Goal: Task Accomplishment & Management: Use online tool/utility

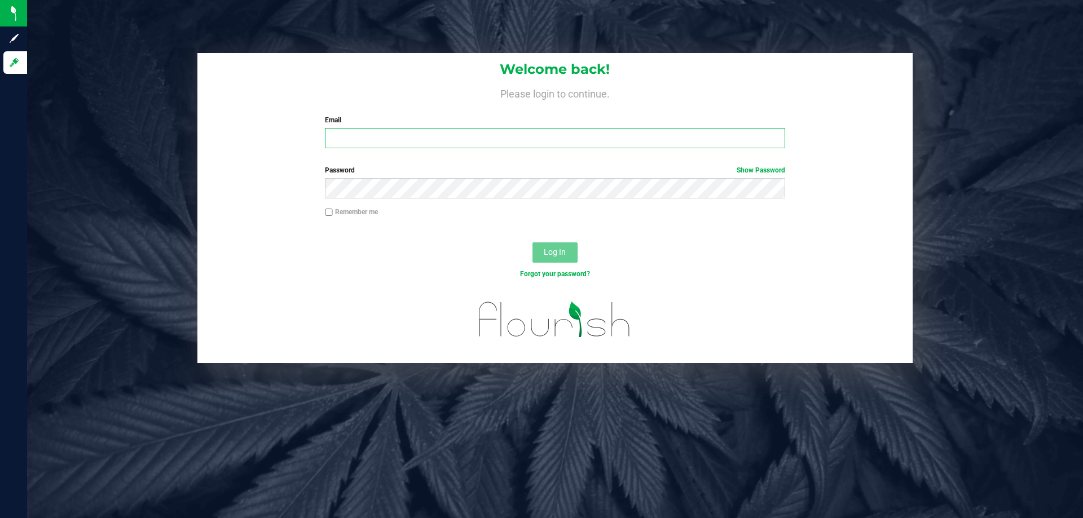
click at [441, 135] on input "Email" at bounding box center [555, 138] width 460 height 20
type input "[EMAIL_ADDRESS][DOMAIN_NAME]"
click at [533, 243] on button "Log In" at bounding box center [555, 253] width 45 height 20
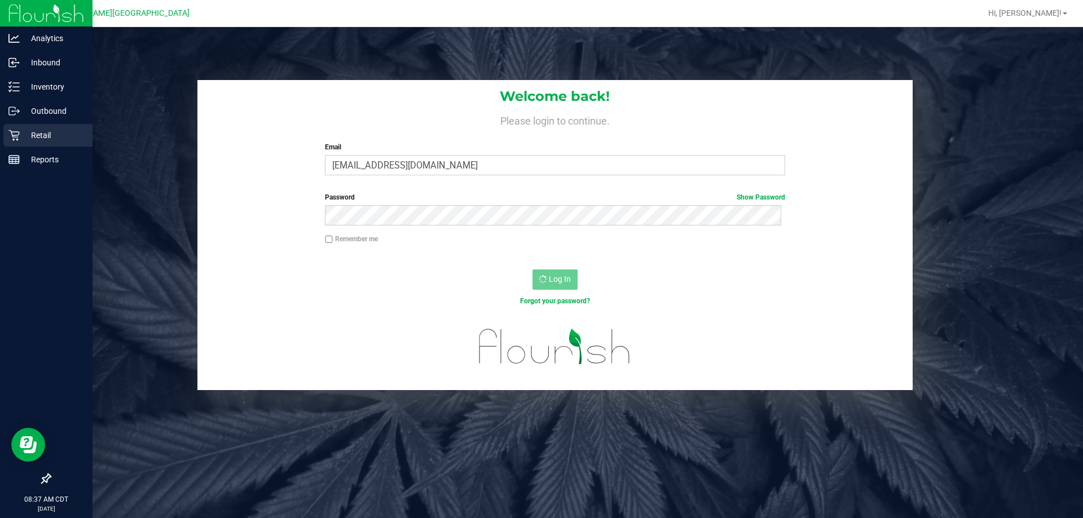
click at [23, 132] on p "Retail" at bounding box center [54, 136] width 68 height 14
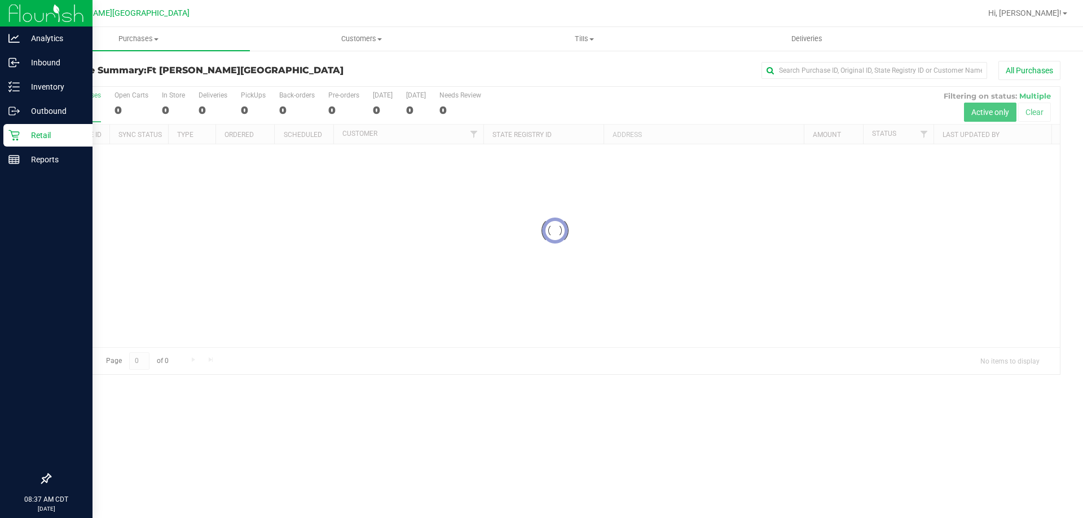
click at [21, 138] on p "Retail" at bounding box center [54, 136] width 68 height 14
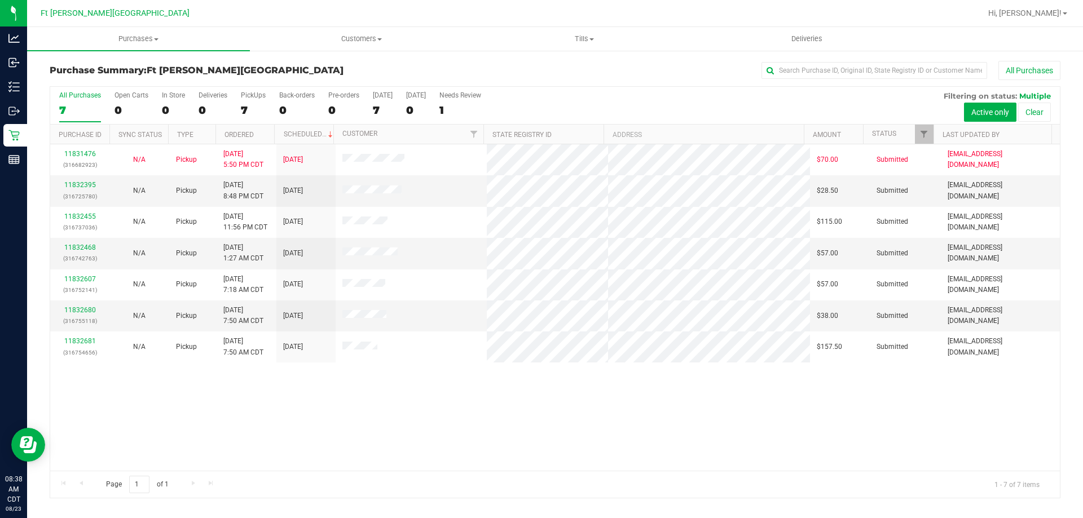
click at [631, 395] on div "11831476 (316682923) N/A Pickup [DATE] 5:50 PM CDT 8/23/2025 $70.00 Submitted […" at bounding box center [555, 307] width 1010 height 327
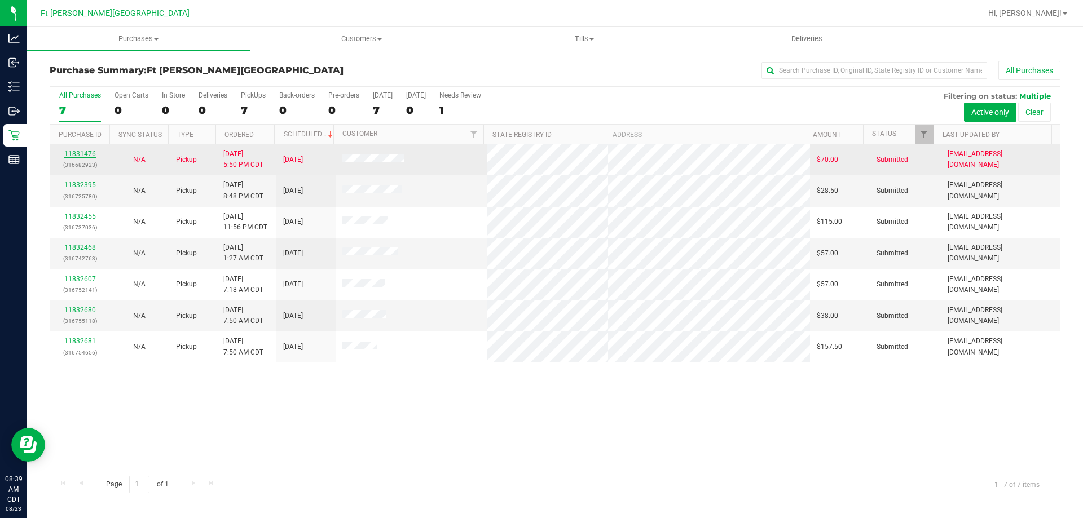
click at [78, 154] on link "11831476" at bounding box center [80, 154] width 32 height 8
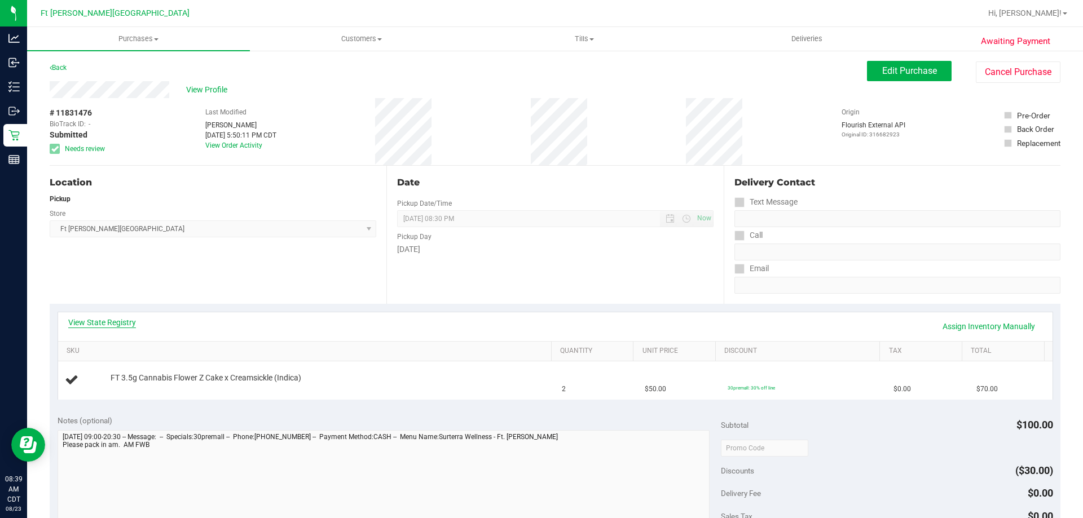
click at [126, 321] on link "View State Registry" at bounding box center [102, 322] width 68 height 11
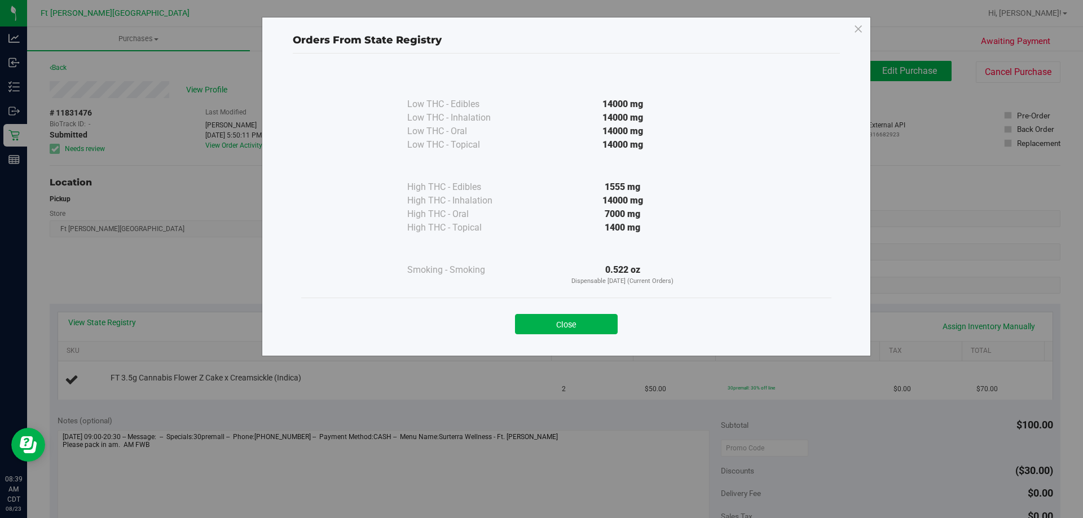
drag, startPoint x: 570, startPoint y: 327, endPoint x: 568, endPoint y: 335, distance: 7.7
click at [569, 328] on button "Close" at bounding box center [566, 324] width 103 height 20
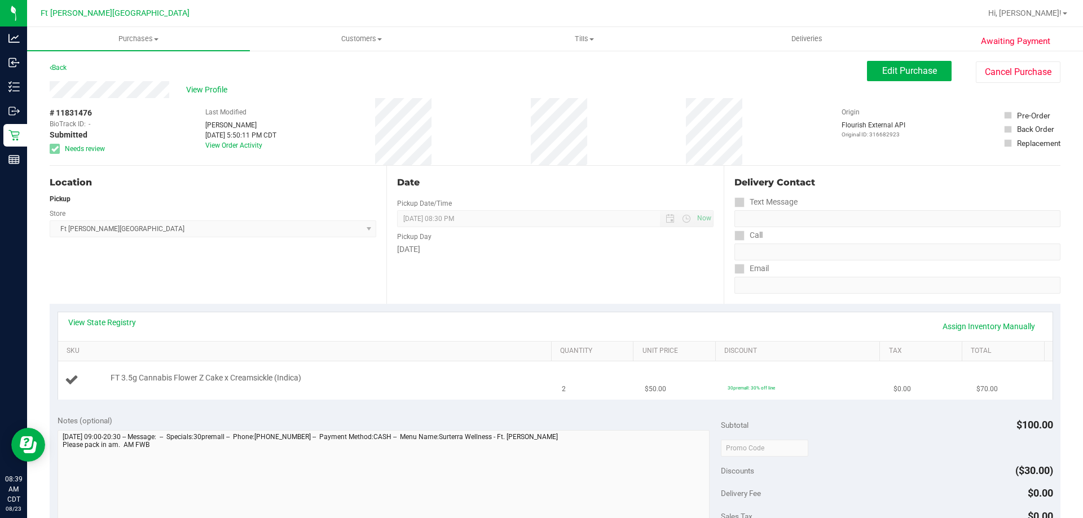
click at [320, 388] on div "FT 3.5g Cannabis Flower Z Cake x Creamsickle (Indica)" at bounding box center [307, 380] width 484 height 15
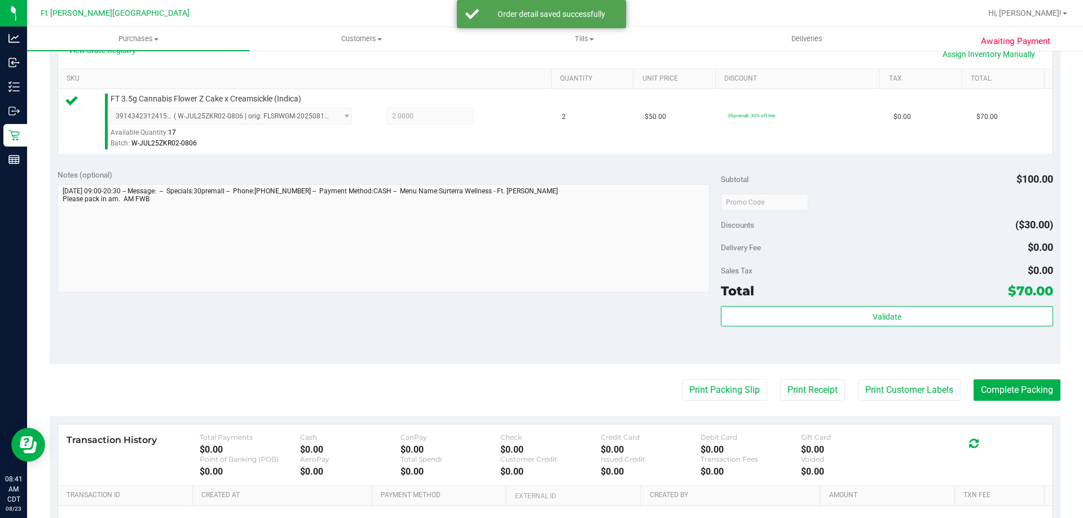
scroll to position [282, 0]
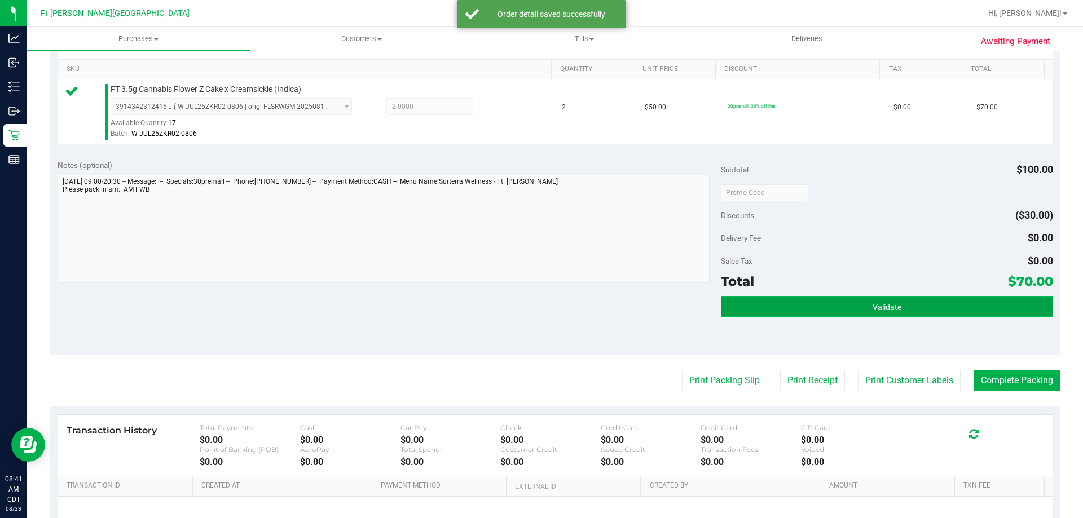
click at [767, 309] on button "Validate" at bounding box center [887, 307] width 332 height 20
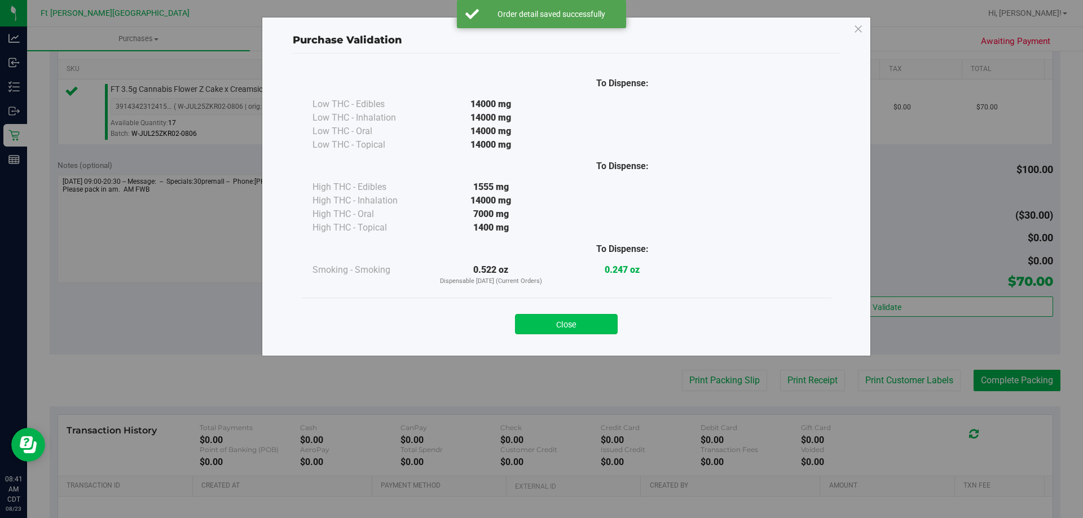
click at [602, 327] on button "Close" at bounding box center [566, 324] width 103 height 20
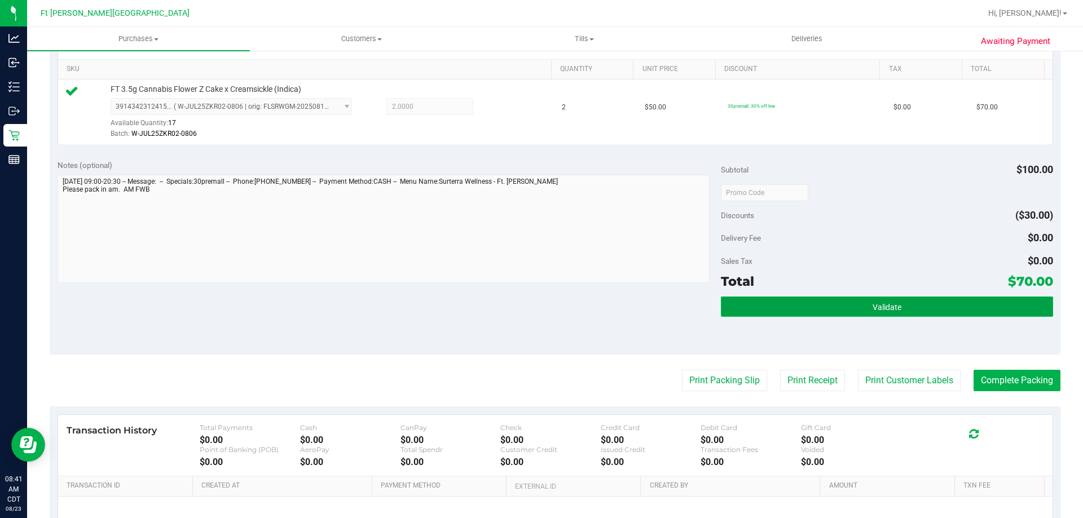
click at [808, 312] on button "Validate" at bounding box center [887, 307] width 332 height 20
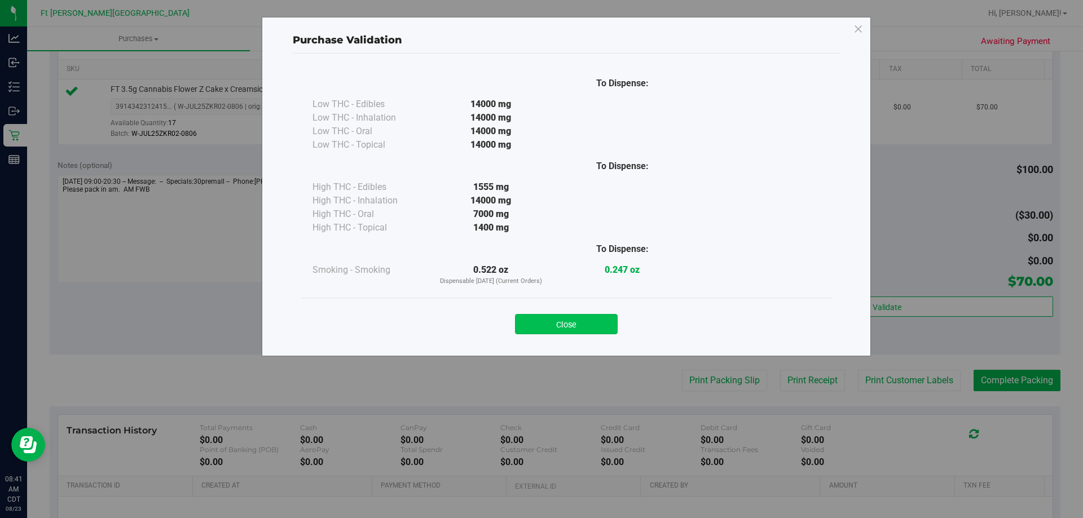
click at [592, 327] on button "Close" at bounding box center [566, 324] width 103 height 20
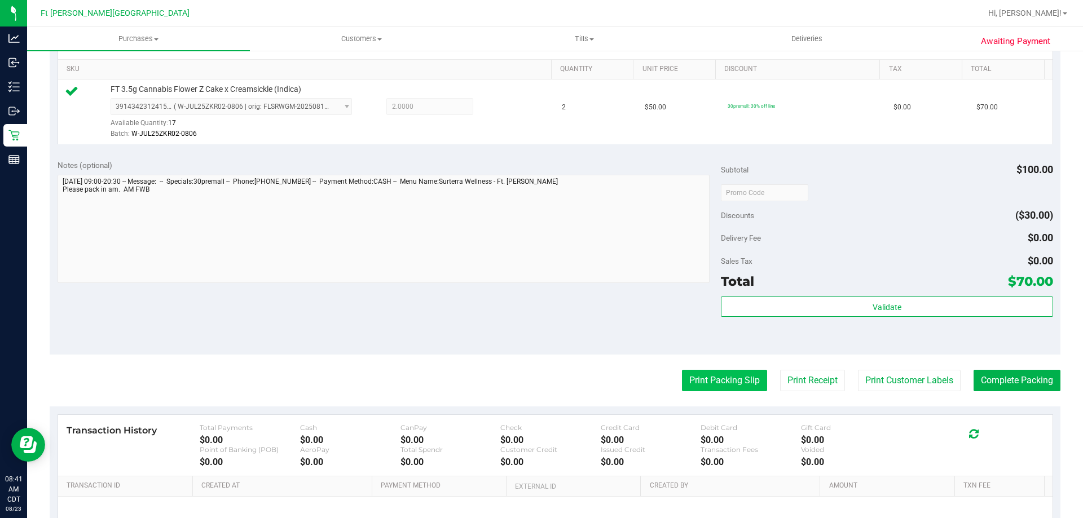
click at [732, 385] on button "Print Packing Slip" at bounding box center [724, 380] width 85 height 21
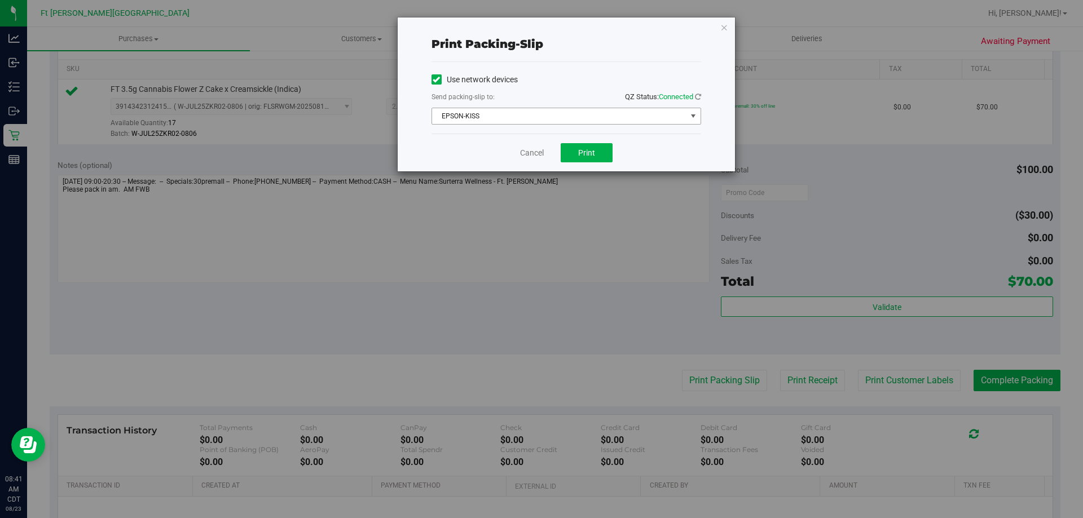
click at [552, 116] on span "EPSON-KISS" at bounding box center [559, 116] width 254 height 16
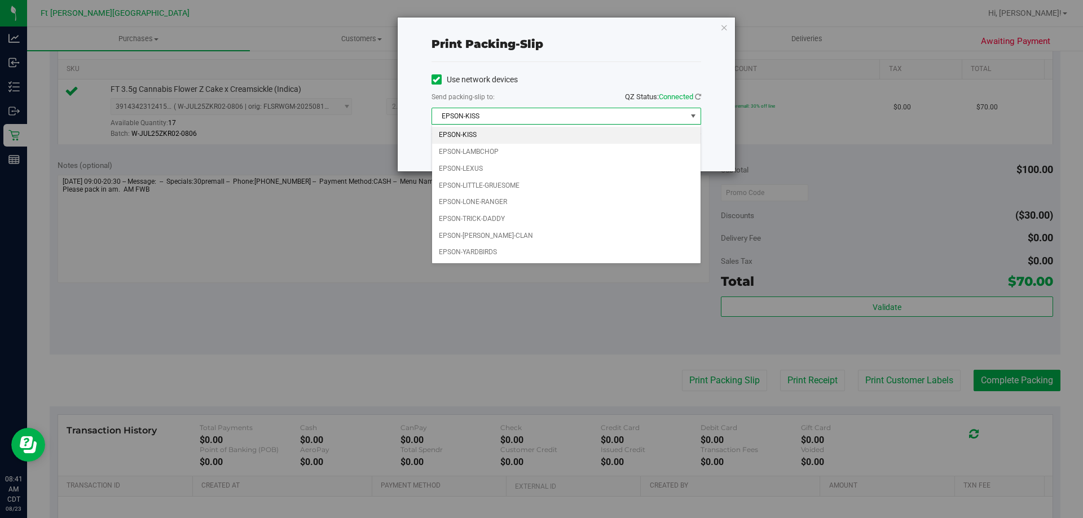
click at [584, 91] on div "Send packing-slip to: QZ Status: Connected" at bounding box center [567, 98] width 270 height 14
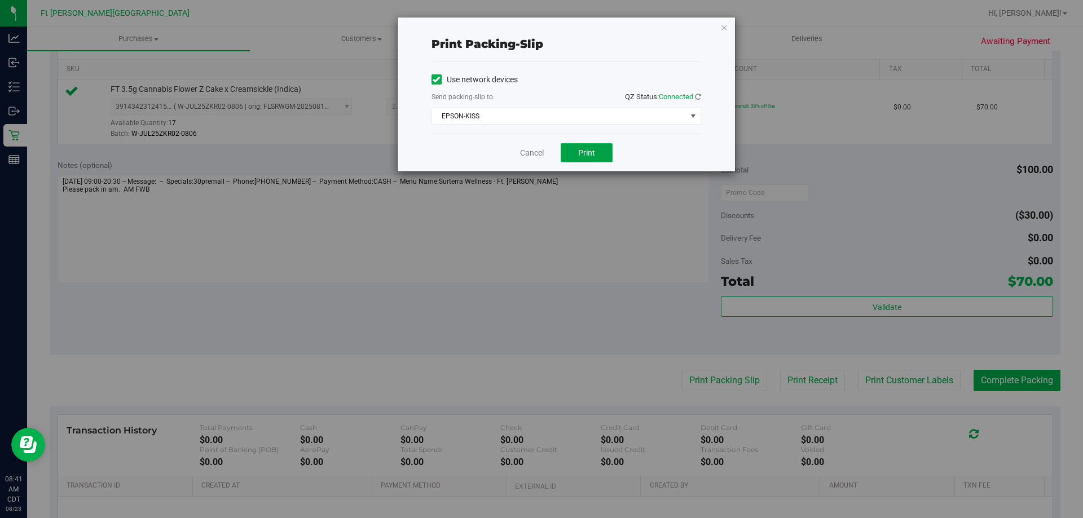
click at [604, 151] on button "Print" at bounding box center [587, 152] width 52 height 19
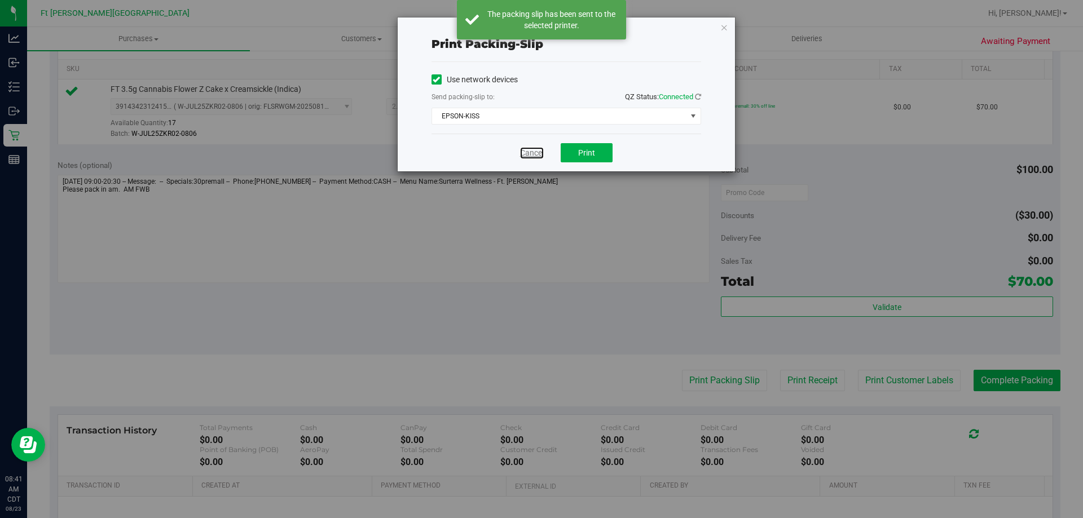
drag, startPoint x: 538, startPoint y: 151, endPoint x: 662, endPoint y: 248, distance: 158.0
click at [538, 152] on link "Cancel" at bounding box center [532, 153] width 24 height 12
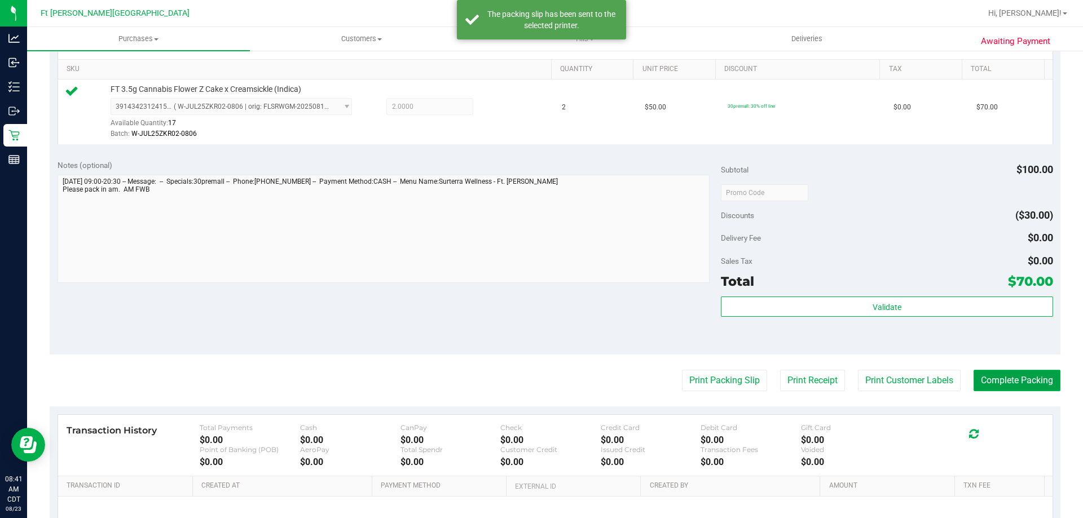
click at [995, 380] on button "Complete Packing" at bounding box center [1017, 380] width 87 height 21
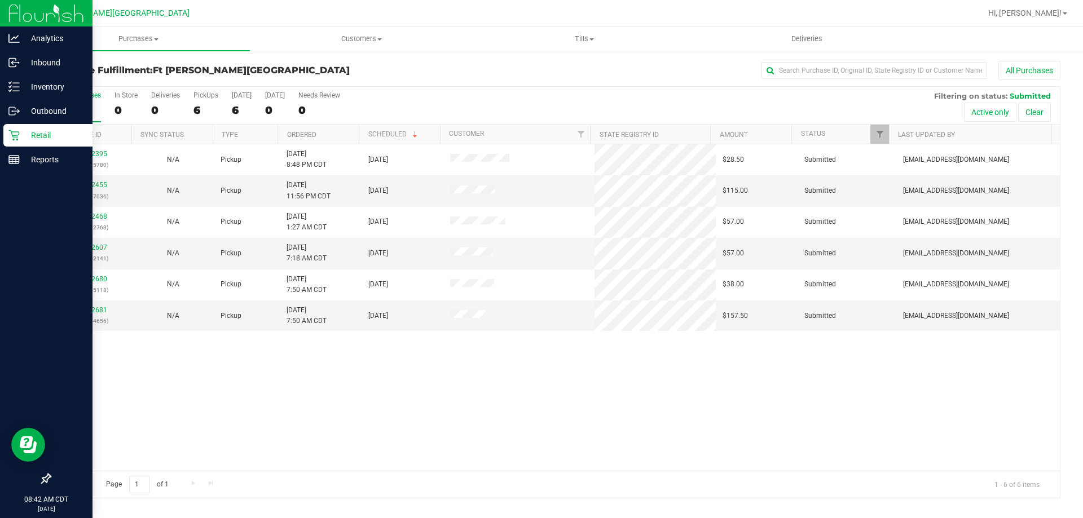
click at [21, 128] on div "Retail" at bounding box center [47, 135] width 89 height 23
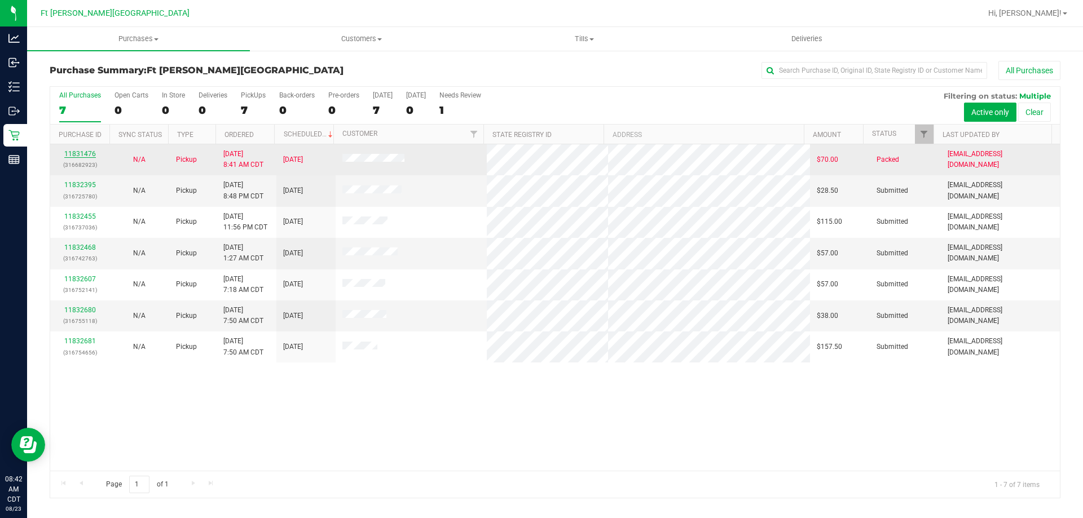
click at [87, 153] on link "11831476" at bounding box center [80, 154] width 32 height 8
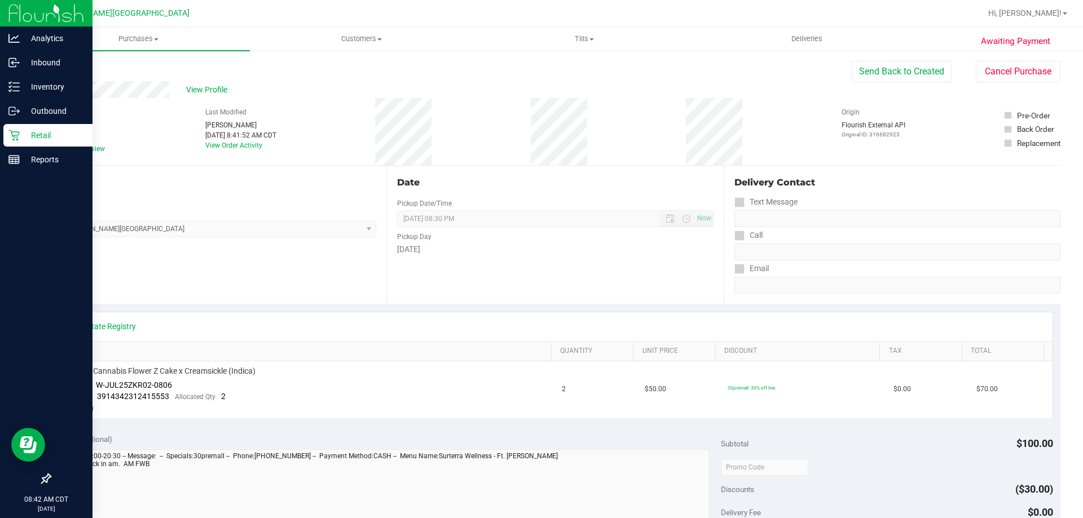
click at [20, 144] on div "Retail" at bounding box center [47, 135] width 89 height 23
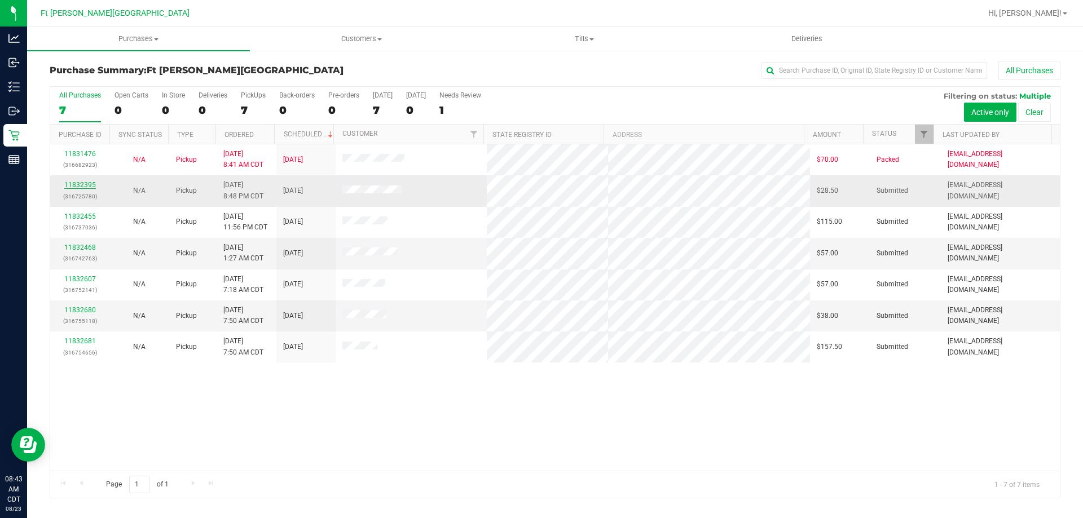
click at [83, 188] on link "11832395" at bounding box center [80, 185] width 32 height 8
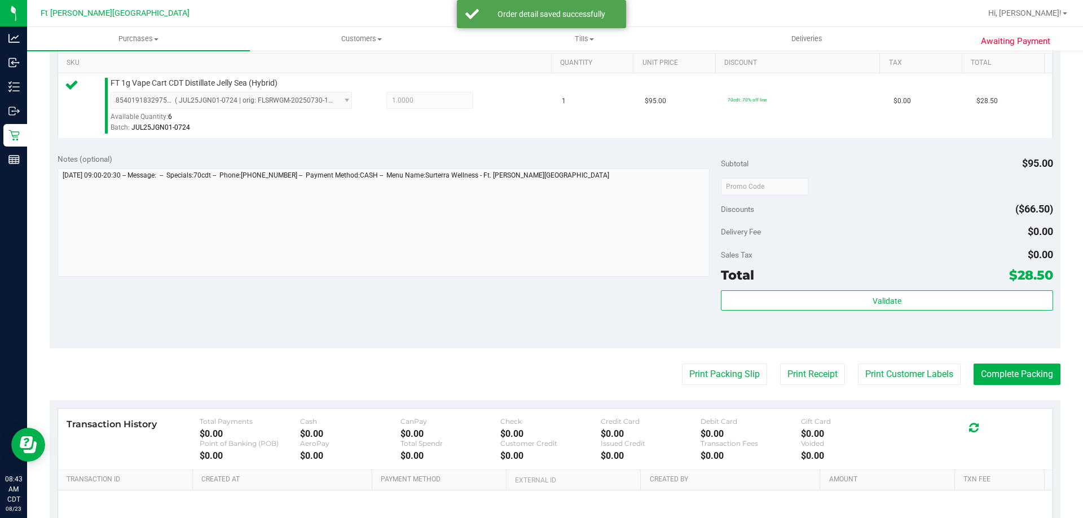
scroll to position [339, 0]
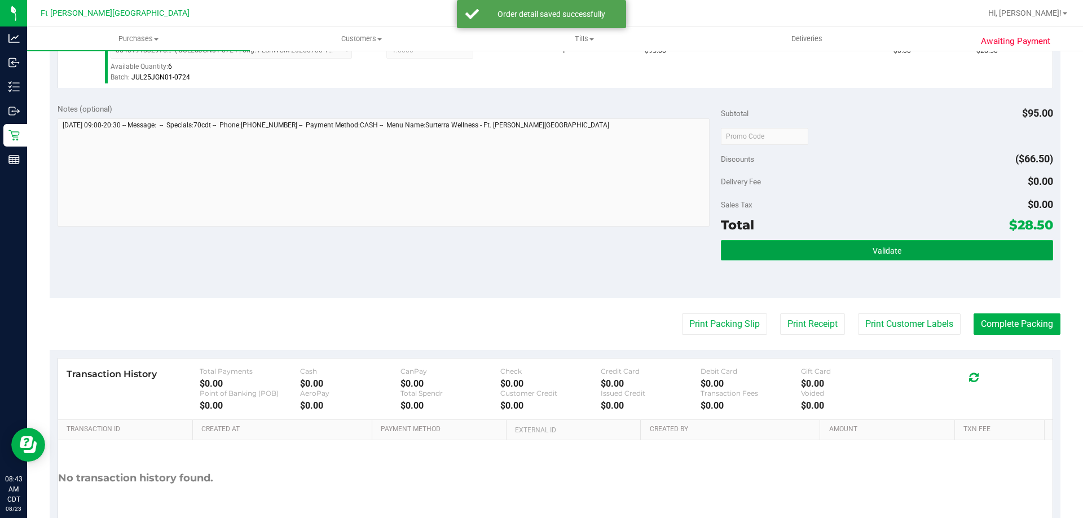
click at [786, 248] on button "Validate" at bounding box center [887, 250] width 332 height 20
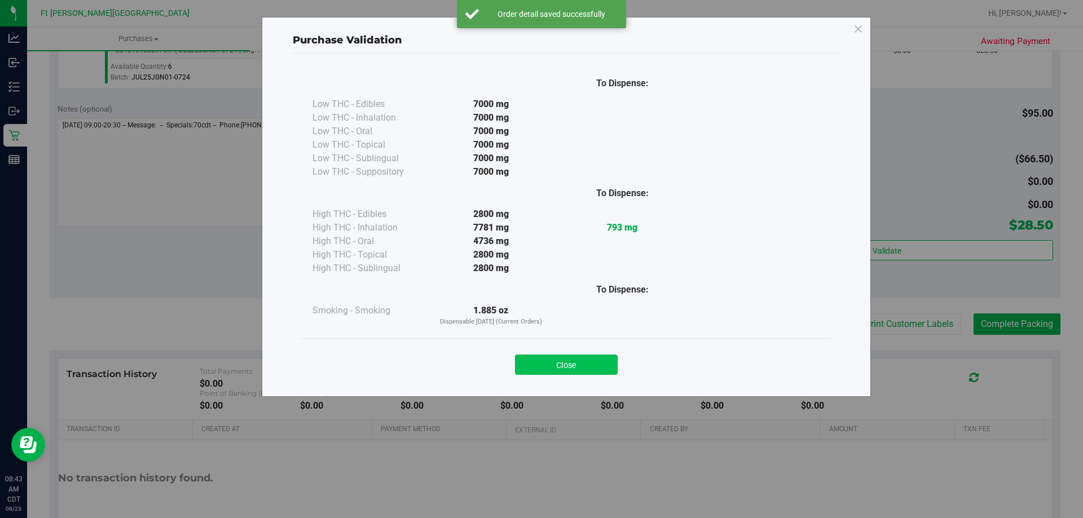
click at [551, 370] on button "Close" at bounding box center [566, 365] width 103 height 20
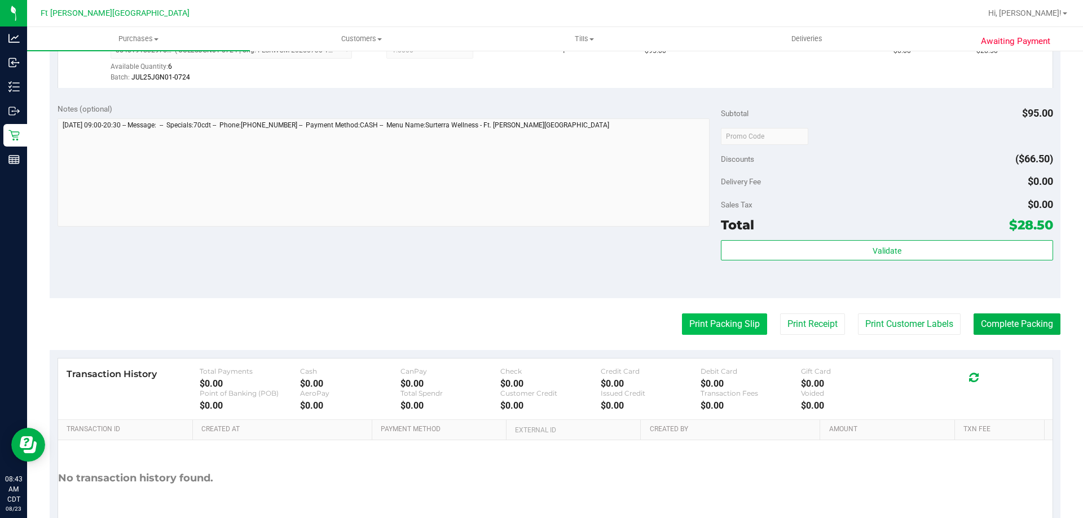
drag, startPoint x: 695, startPoint y: 327, endPoint x: 696, endPoint y: 332, distance: 5.7
click at [696, 332] on button "Print Packing Slip" at bounding box center [724, 324] width 85 height 21
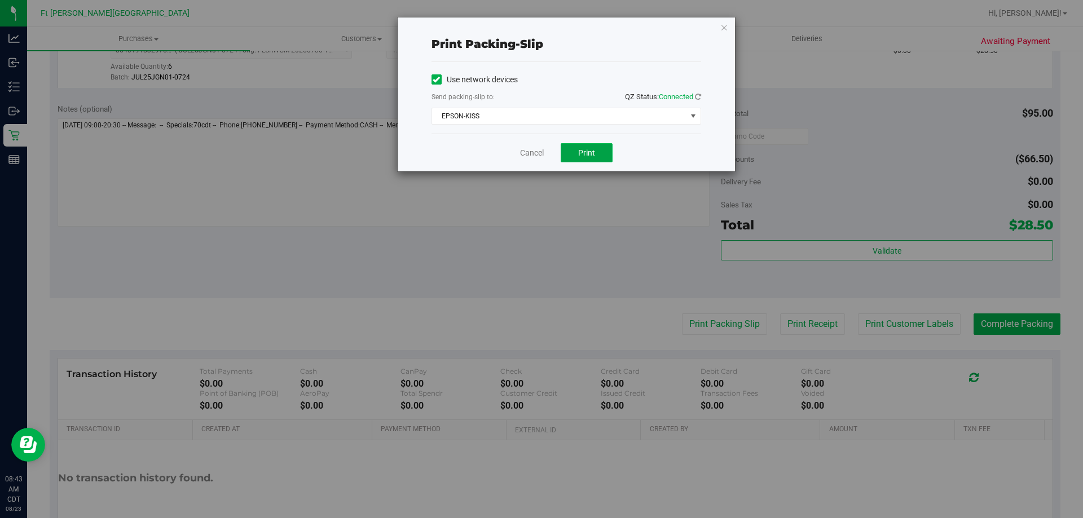
click at [584, 158] on button "Print" at bounding box center [587, 152] width 52 height 19
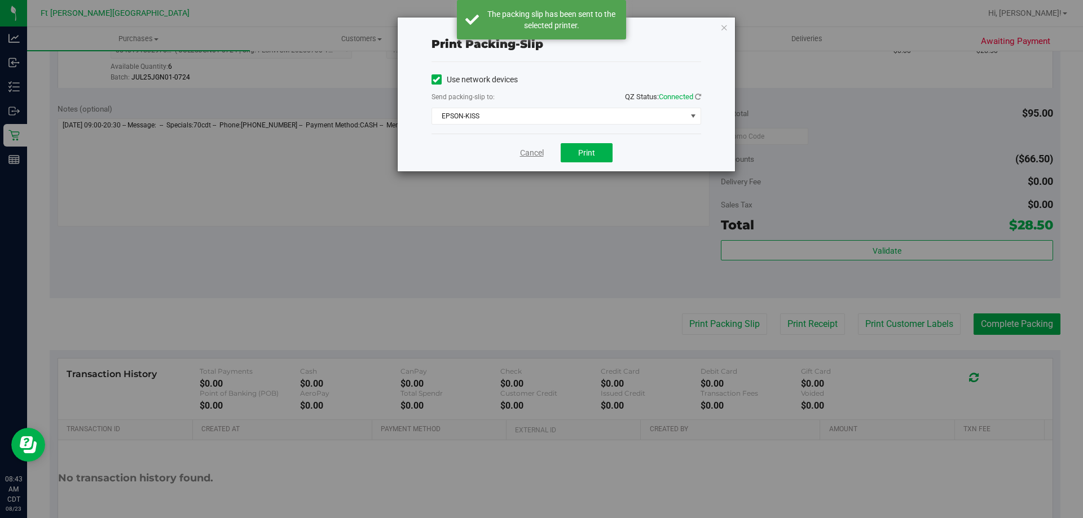
click at [533, 155] on link "Cancel" at bounding box center [532, 153] width 24 height 12
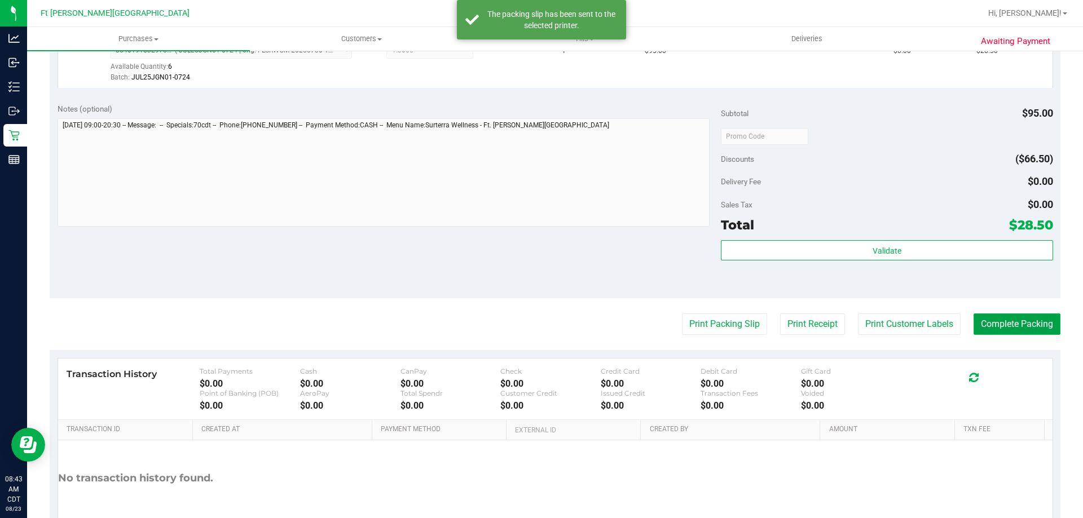
click at [982, 316] on button "Complete Packing" at bounding box center [1017, 324] width 87 height 21
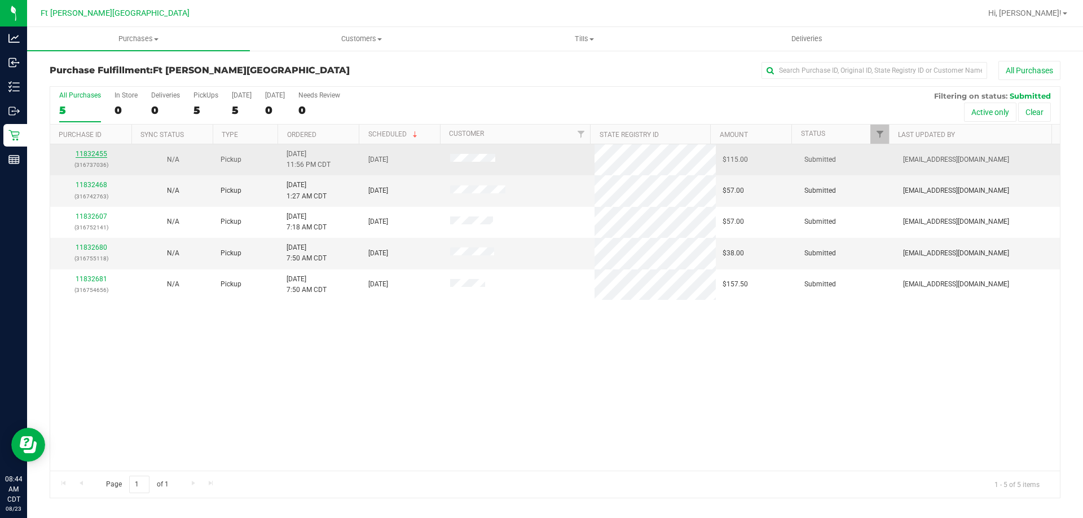
click at [95, 156] on link "11832455" at bounding box center [92, 154] width 32 height 8
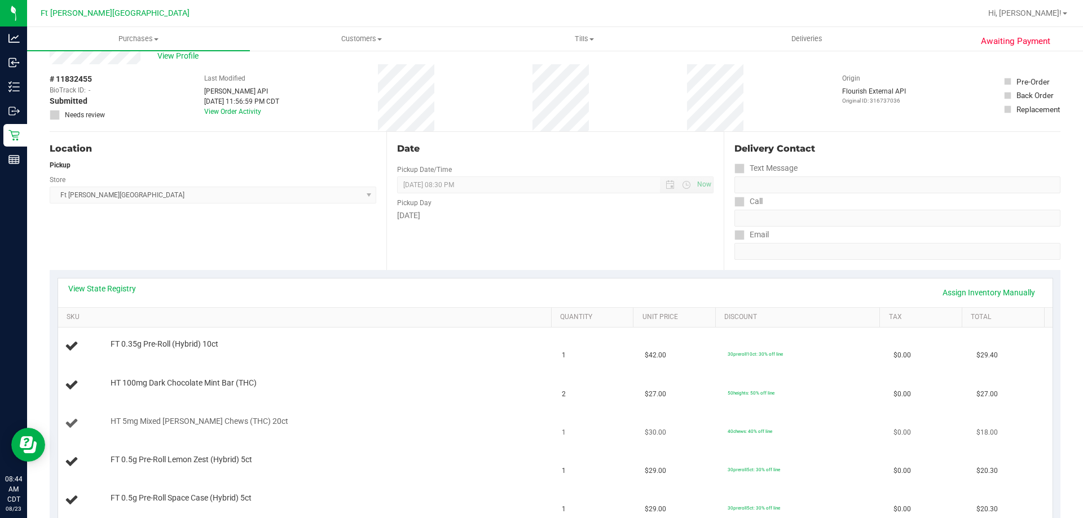
scroll to position [113, 0]
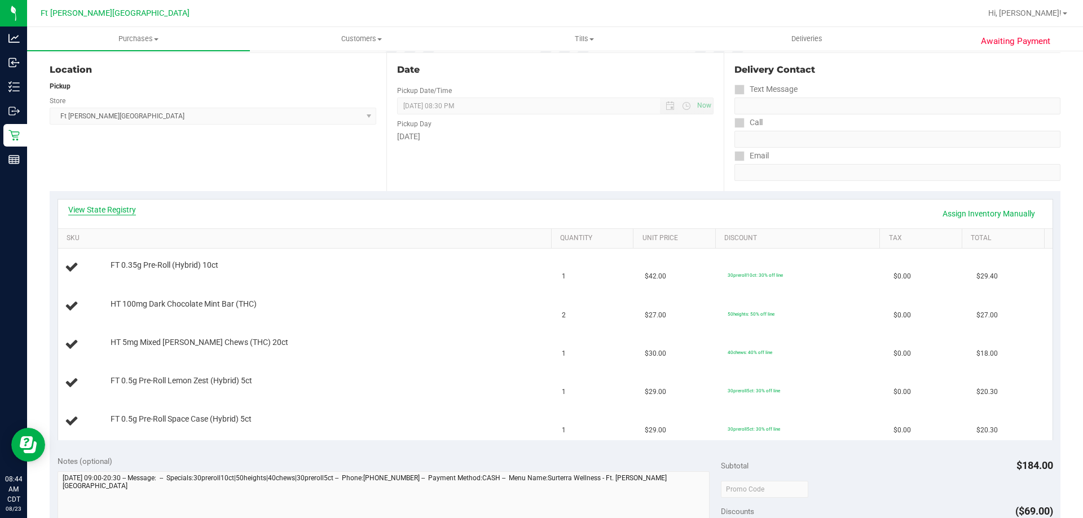
click at [91, 205] on link "View State Registry" at bounding box center [102, 209] width 68 height 11
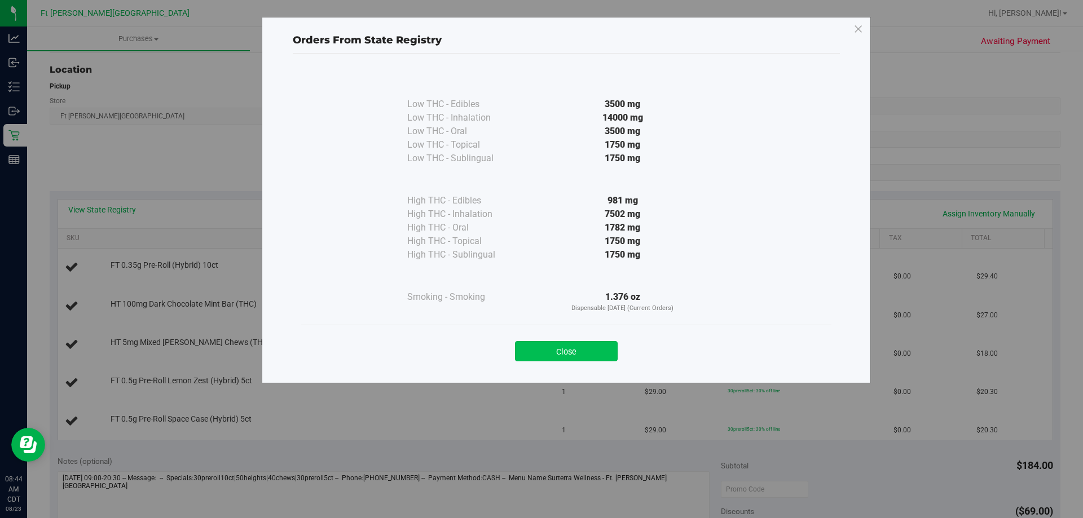
click at [545, 349] on button "Close" at bounding box center [566, 351] width 103 height 20
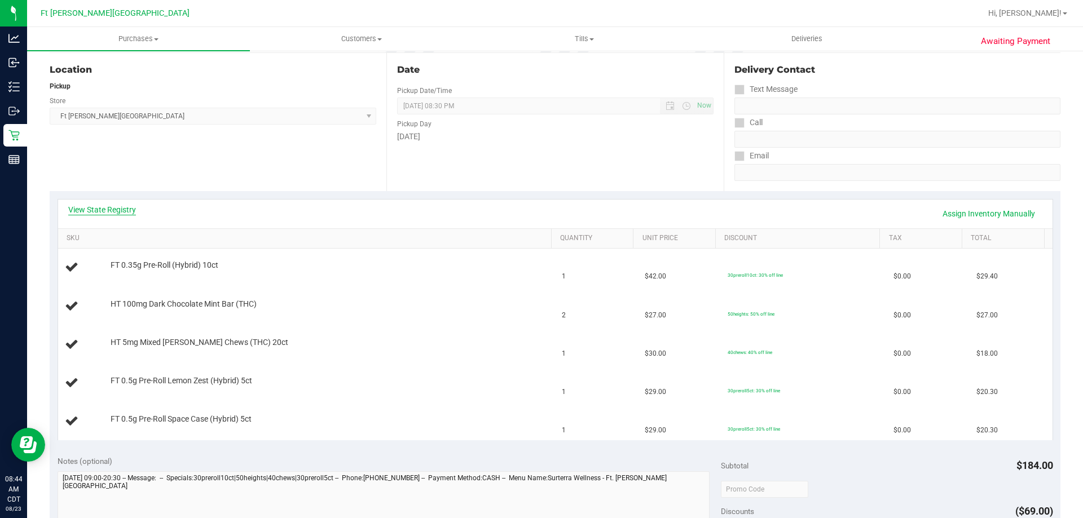
click at [106, 207] on link "View State Registry" at bounding box center [102, 209] width 68 height 11
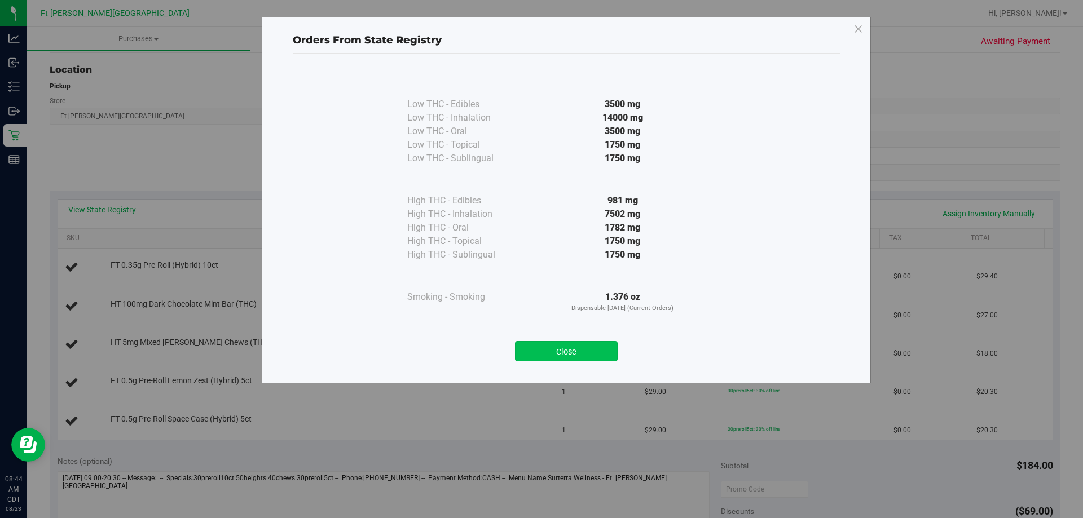
click at [579, 345] on button "Close" at bounding box center [566, 351] width 103 height 20
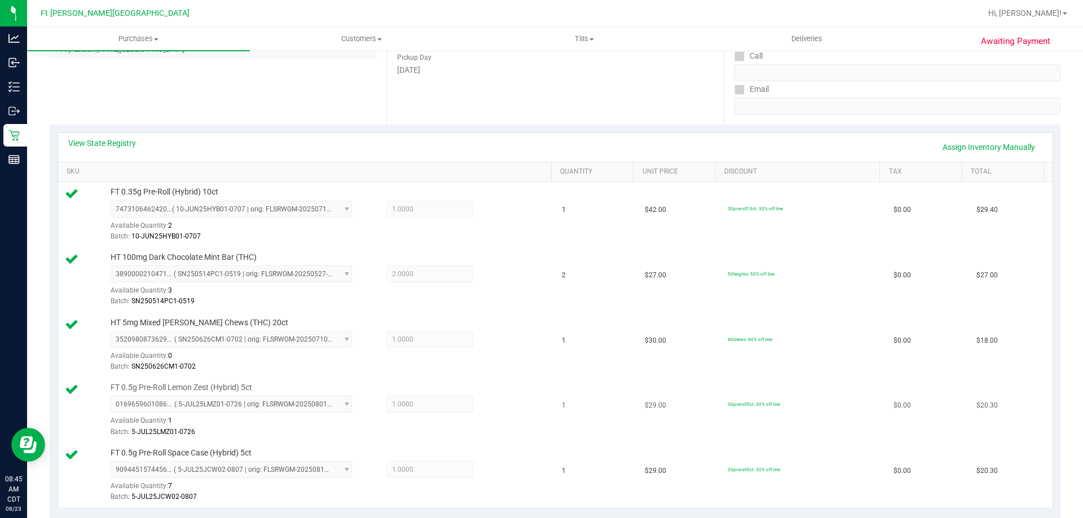
scroll to position [395, 0]
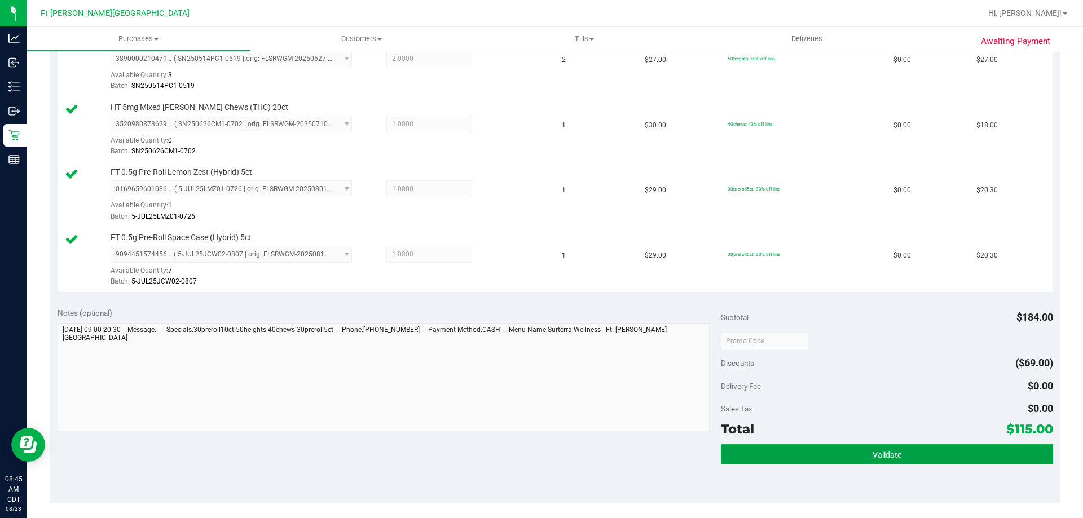
click at [798, 448] on button "Validate" at bounding box center [887, 455] width 332 height 20
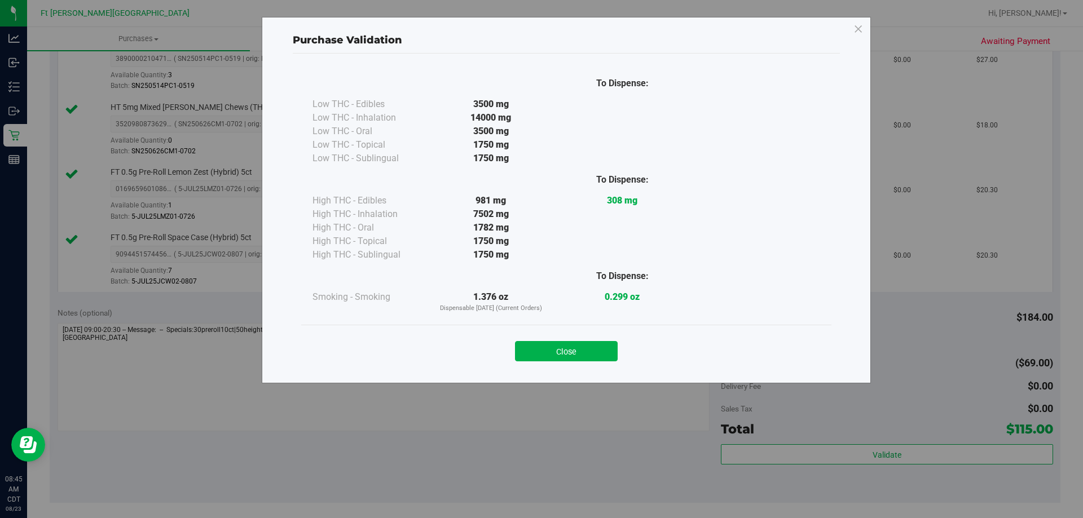
click at [599, 357] on button "Close" at bounding box center [566, 351] width 103 height 20
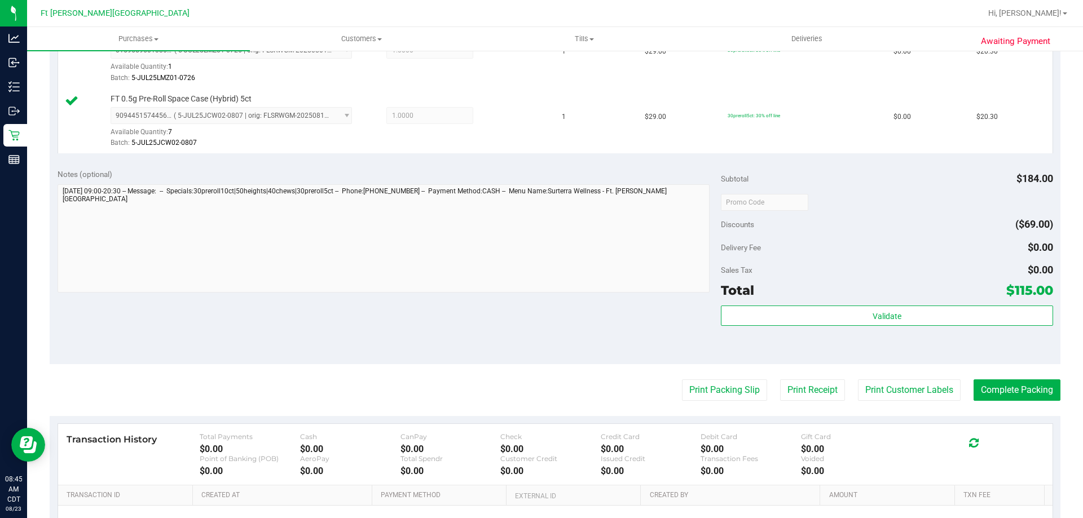
scroll to position [621, 0]
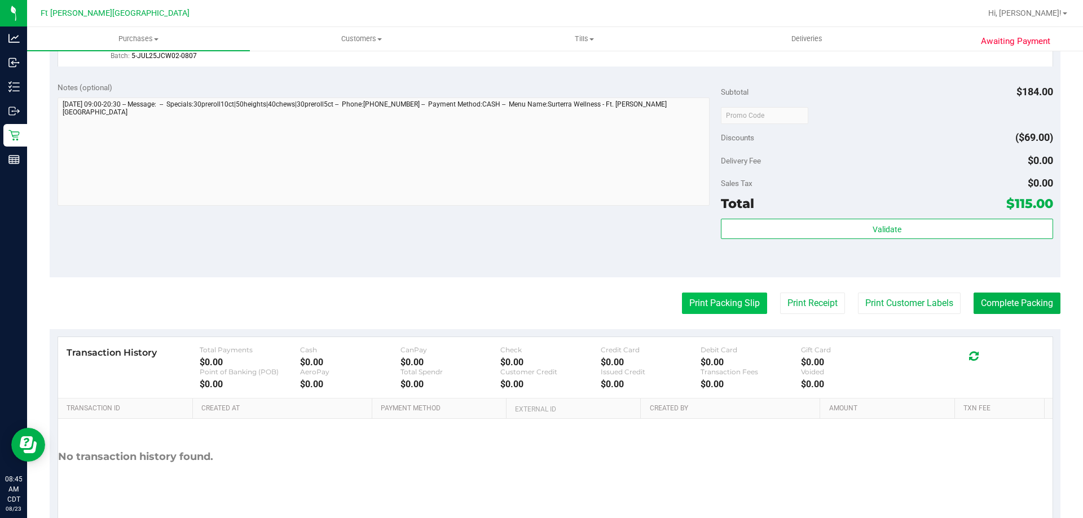
click at [682, 297] on button "Print Packing Slip" at bounding box center [724, 303] width 85 height 21
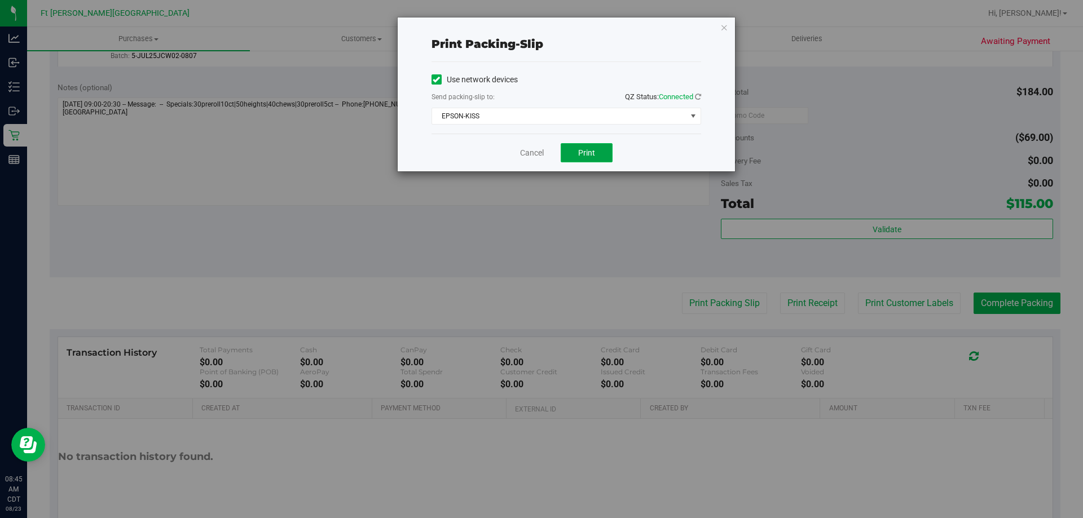
click at [586, 145] on button "Print" at bounding box center [587, 152] width 52 height 19
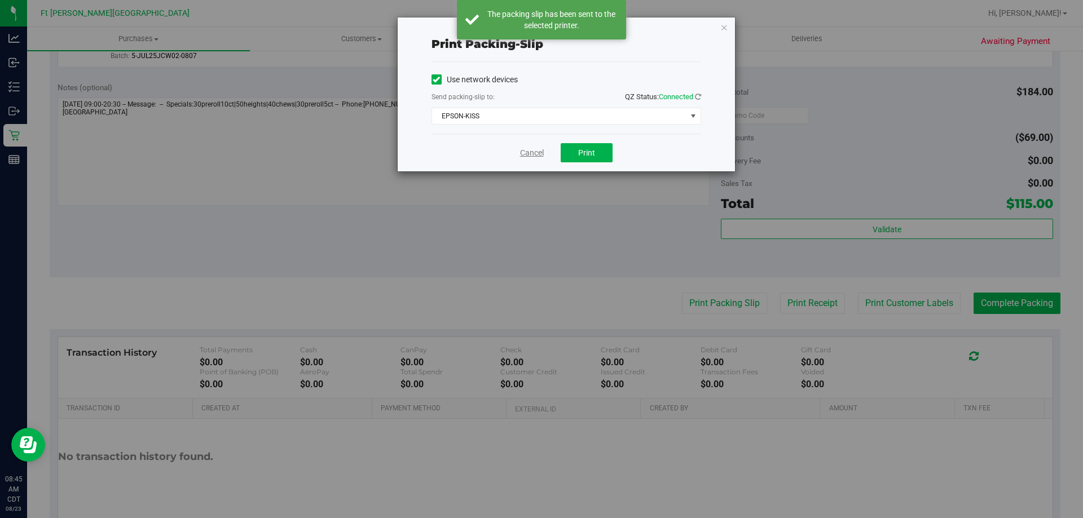
click at [529, 153] on link "Cancel" at bounding box center [532, 153] width 24 height 12
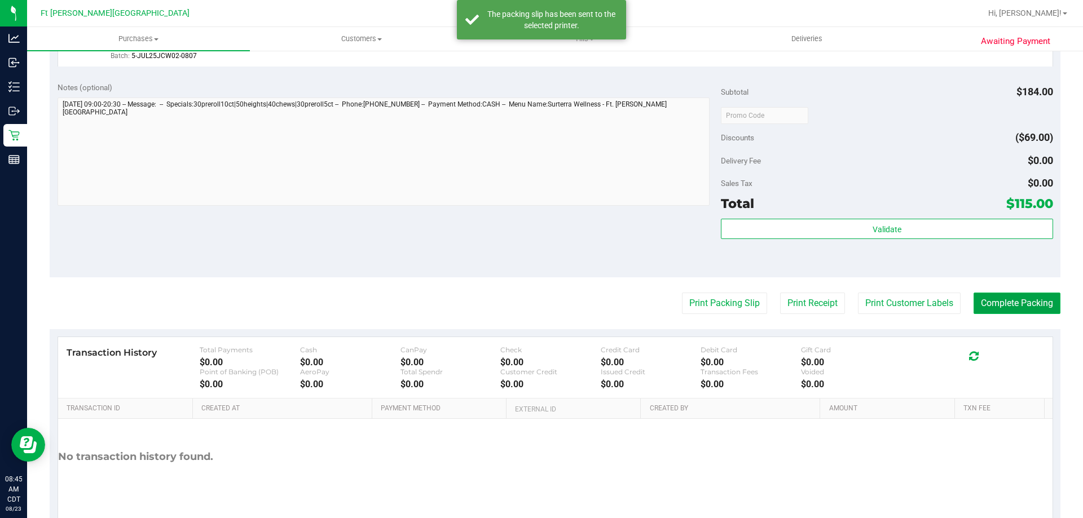
click at [996, 297] on button "Complete Packing" at bounding box center [1017, 303] width 87 height 21
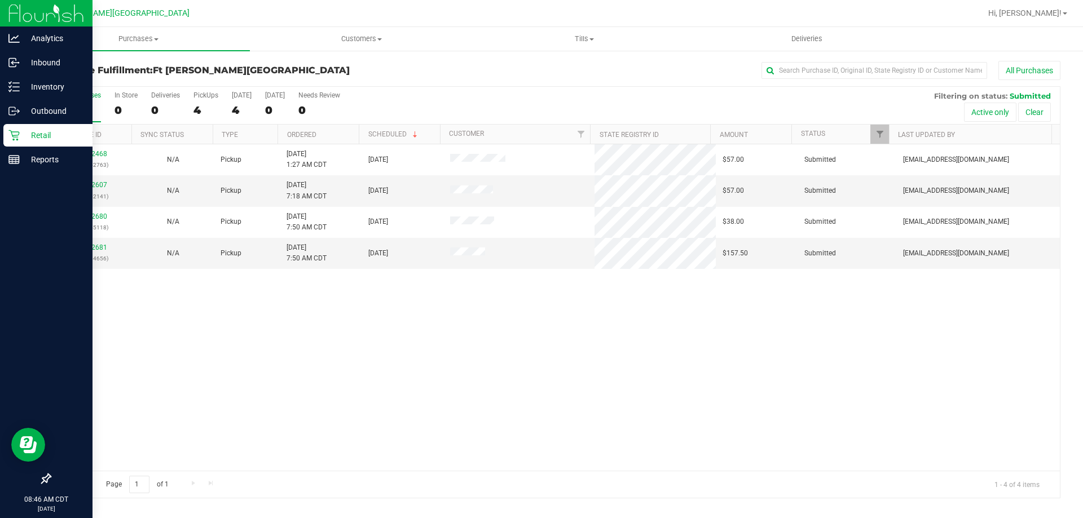
click at [34, 142] on p "Retail" at bounding box center [54, 136] width 68 height 14
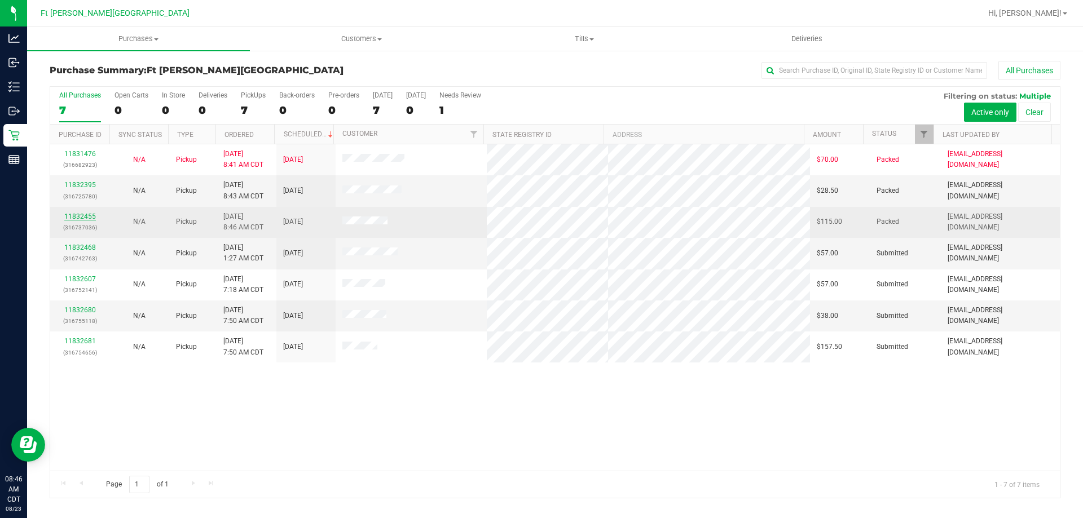
click at [83, 213] on link "11832455" at bounding box center [80, 217] width 32 height 8
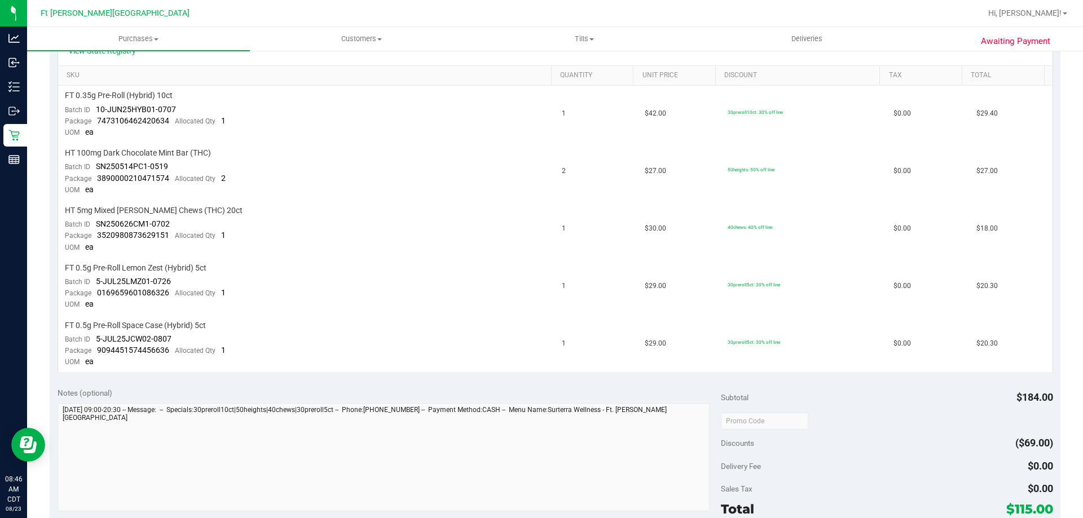
scroll to position [339, 0]
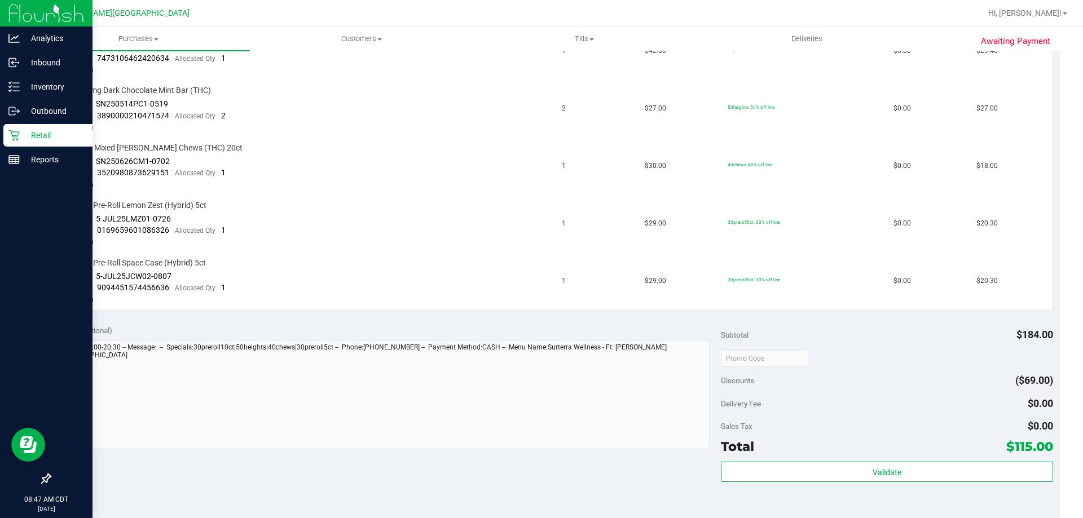
click at [35, 142] on div "Retail" at bounding box center [47, 135] width 89 height 23
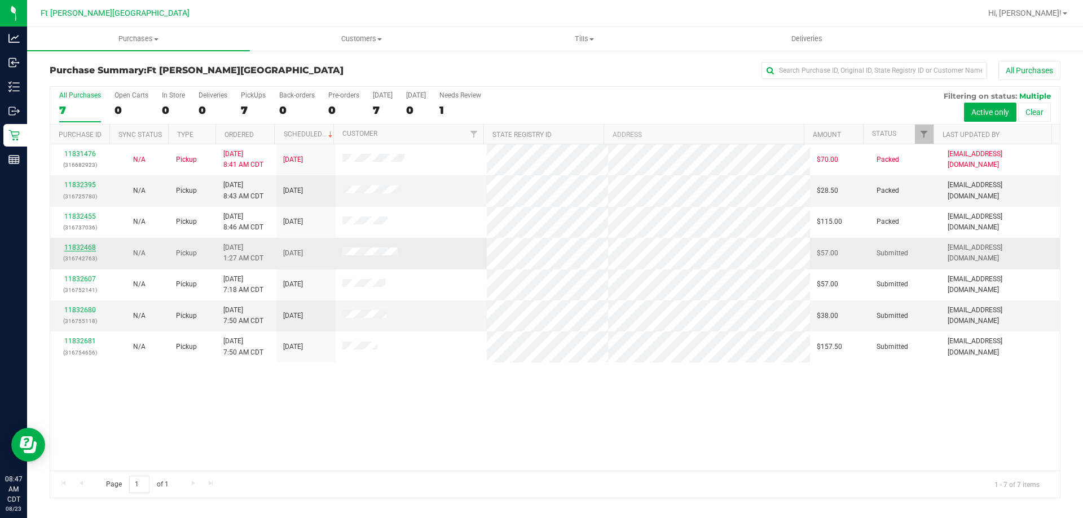
click at [80, 249] on link "11832468" at bounding box center [80, 248] width 32 height 8
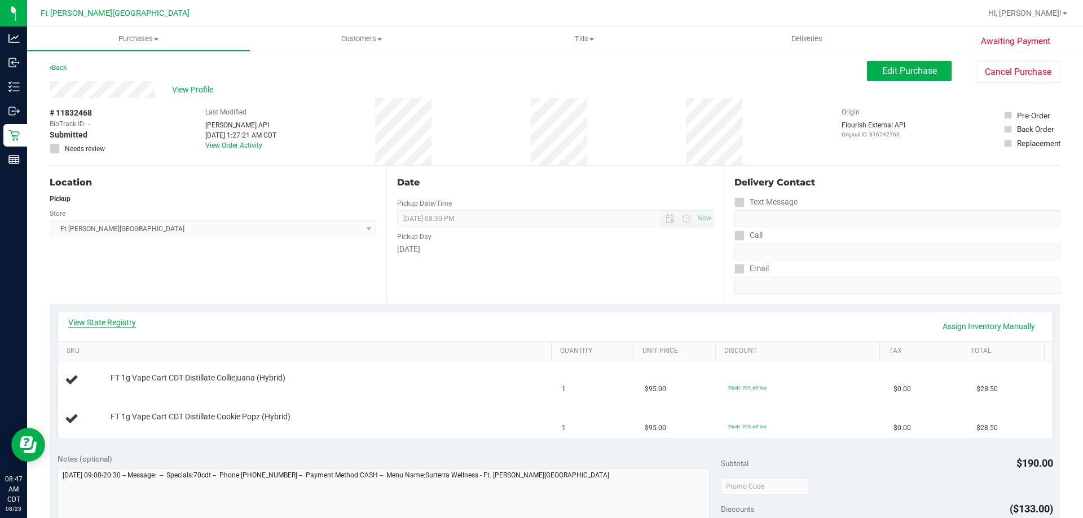
drag, startPoint x: 116, startPoint y: 311, endPoint x: 113, endPoint y: 321, distance: 10.0
click at [116, 313] on div "View State Registry Assign Inventory Manually" at bounding box center [555, 327] width 995 height 29
click at [113, 321] on link "View State Registry" at bounding box center [102, 322] width 68 height 11
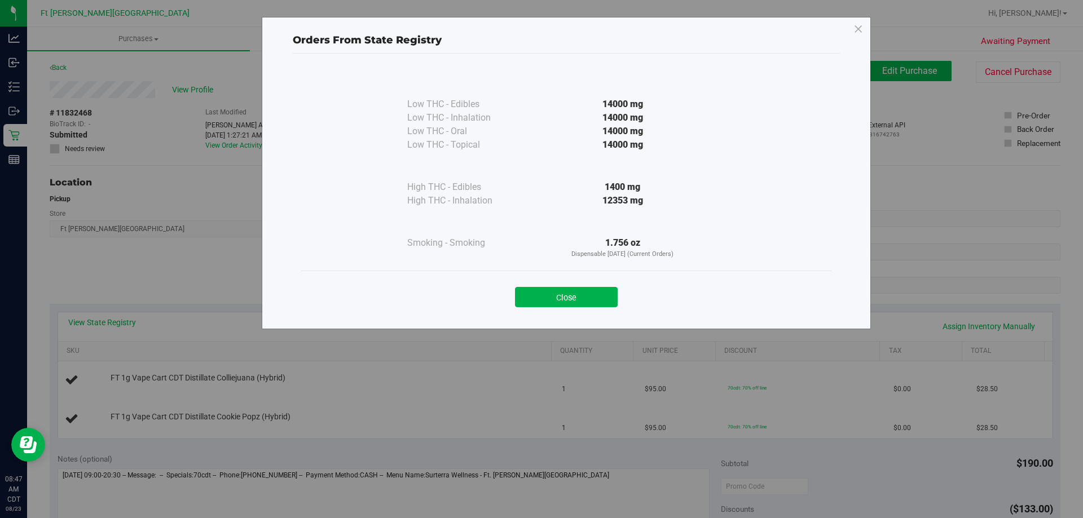
click at [552, 292] on button "Close" at bounding box center [566, 297] width 103 height 20
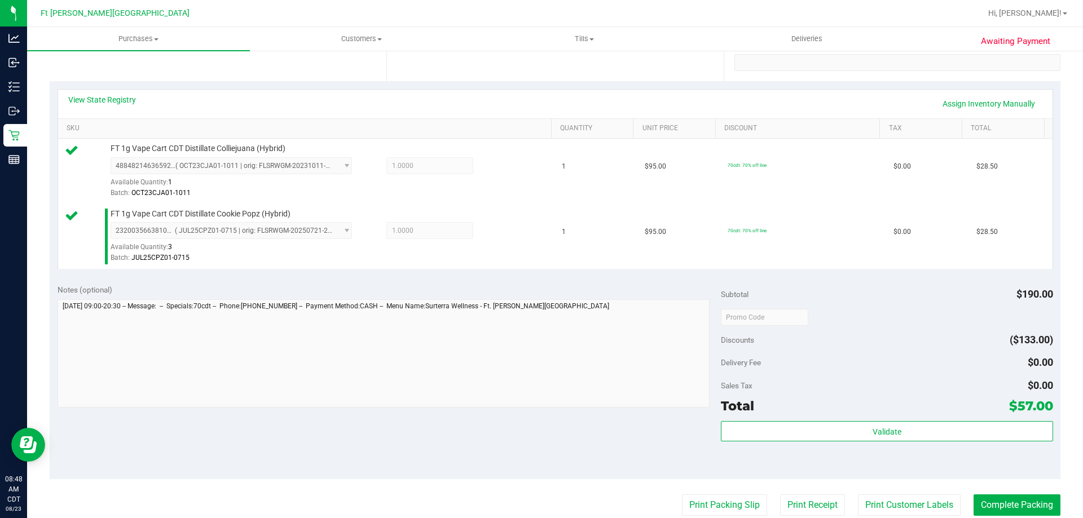
scroll to position [395, 0]
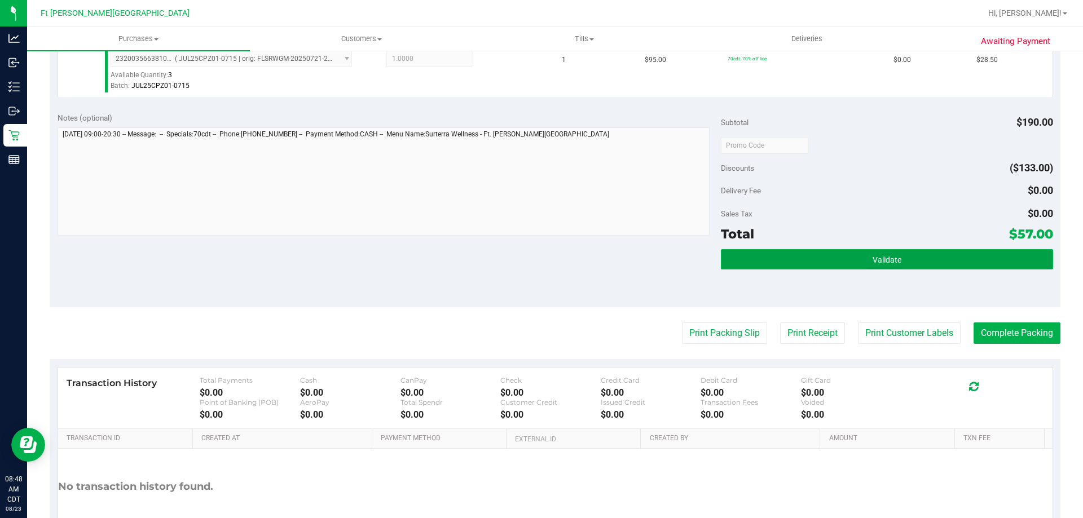
click at [791, 258] on button "Validate" at bounding box center [887, 259] width 332 height 20
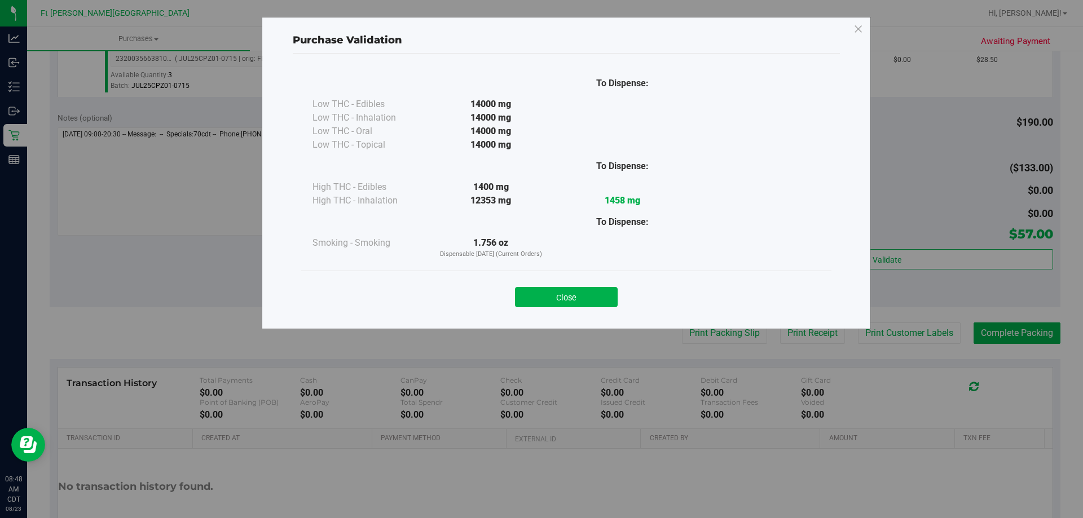
drag, startPoint x: 591, startPoint y: 301, endPoint x: 652, endPoint y: 318, distance: 62.7
click at [593, 301] on button "Close" at bounding box center [566, 297] width 103 height 20
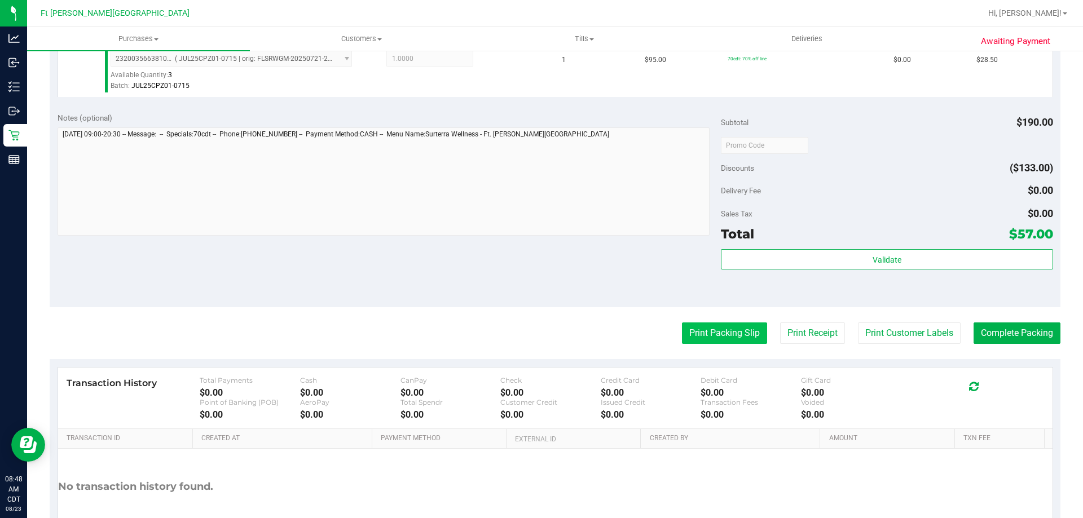
click at [700, 330] on button "Print Packing Slip" at bounding box center [724, 333] width 85 height 21
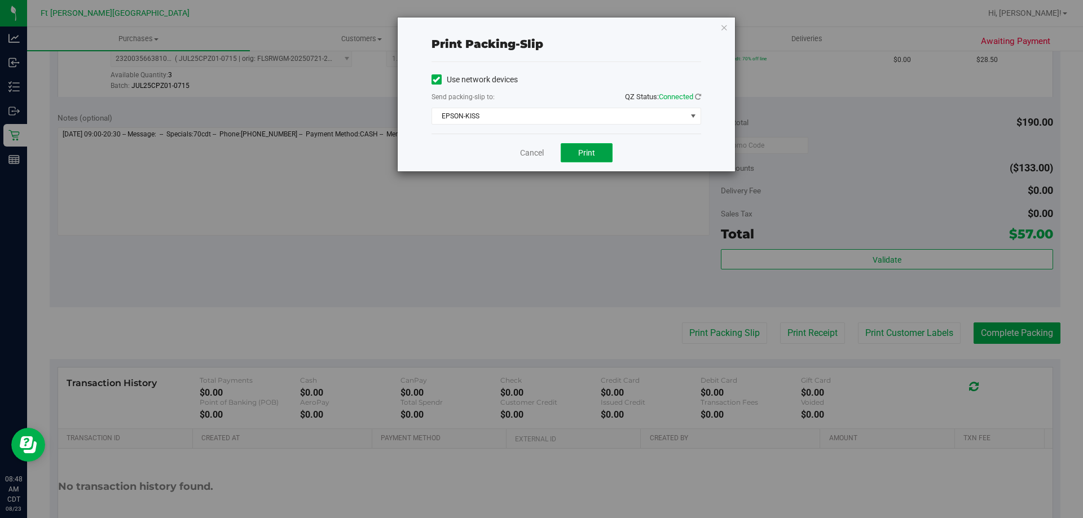
click at [586, 159] on button "Print" at bounding box center [587, 152] width 52 height 19
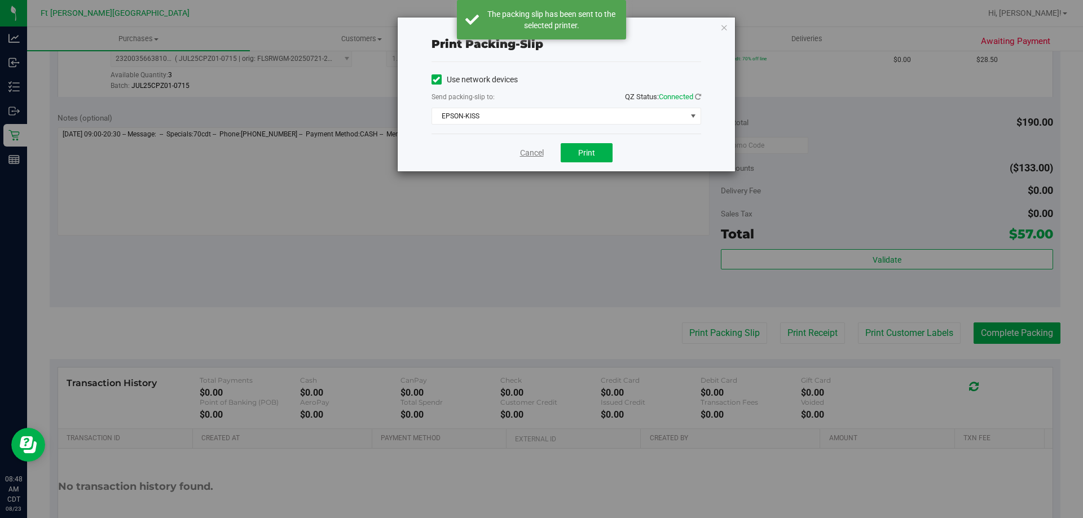
click at [530, 154] on link "Cancel" at bounding box center [532, 153] width 24 height 12
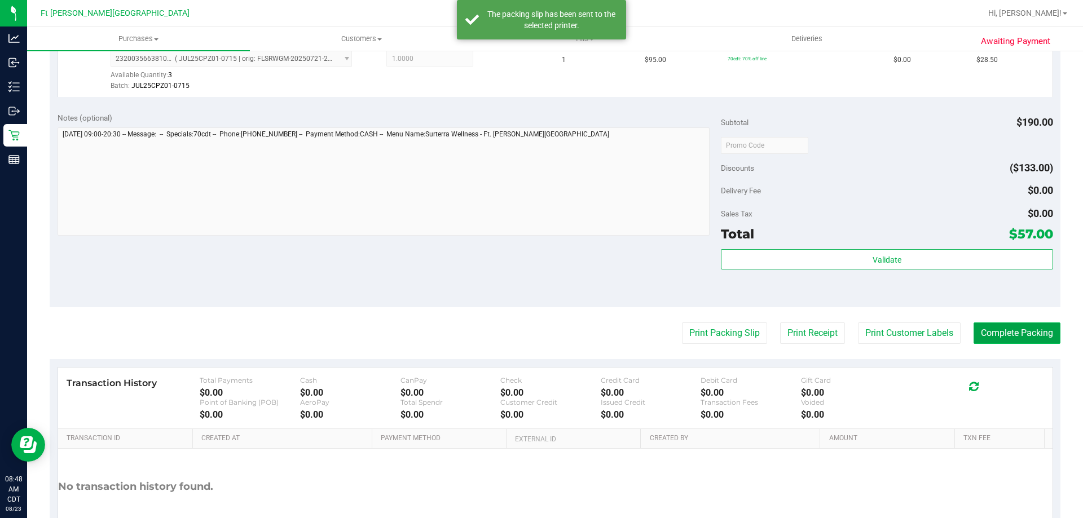
click at [989, 331] on button "Complete Packing" at bounding box center [1017, 333] width 87 height 21
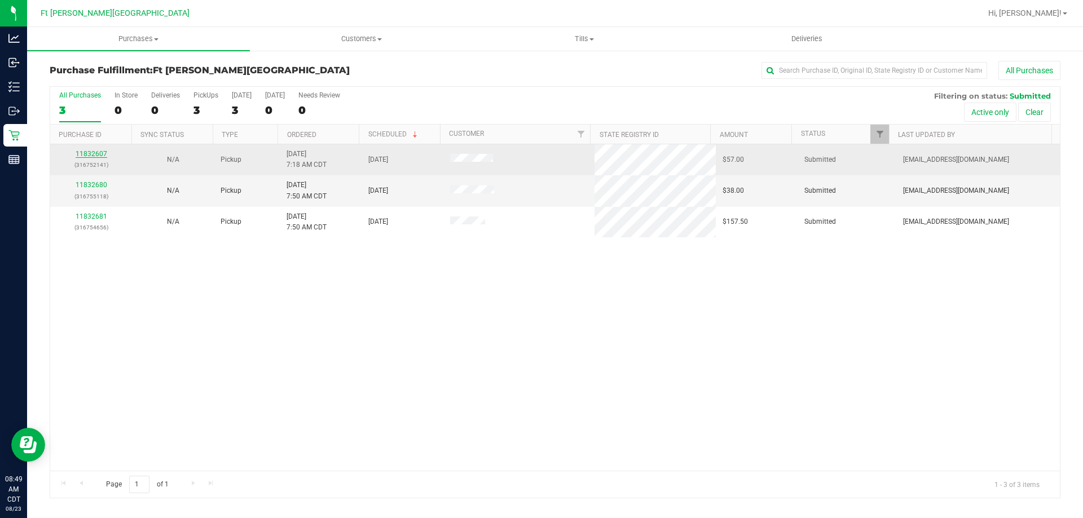
click at [85, 155] on link "11832607" at bounding box center [92, 154] width 32 height 8
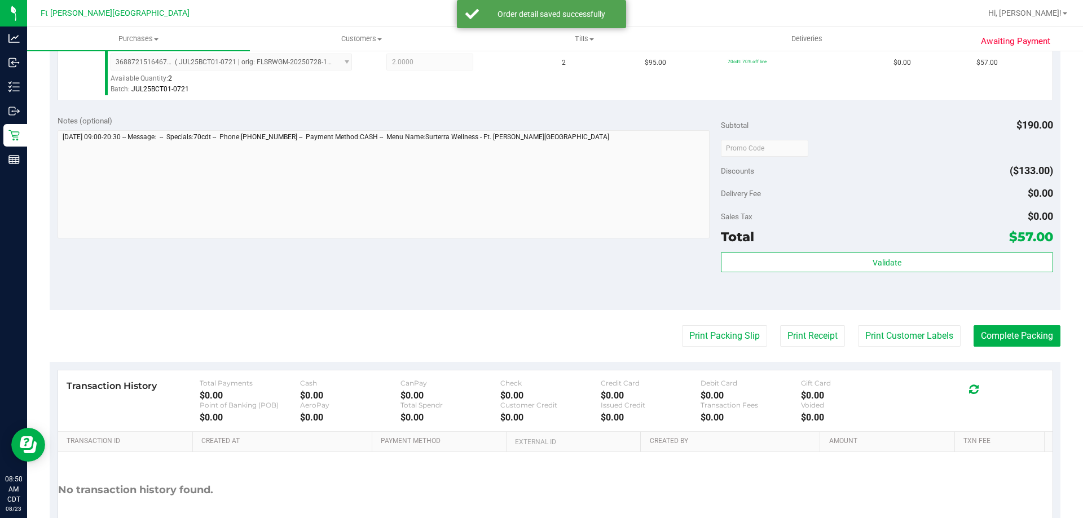
scroll to position [328, 0]
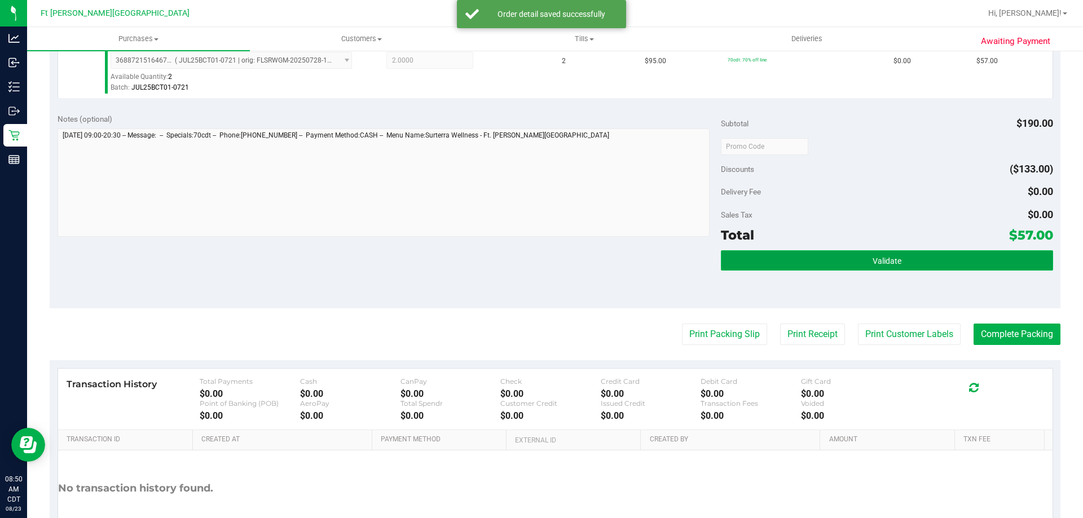
click at [838, 256] on button "Validate" at bounding box center [887, 260] width 332 height 20
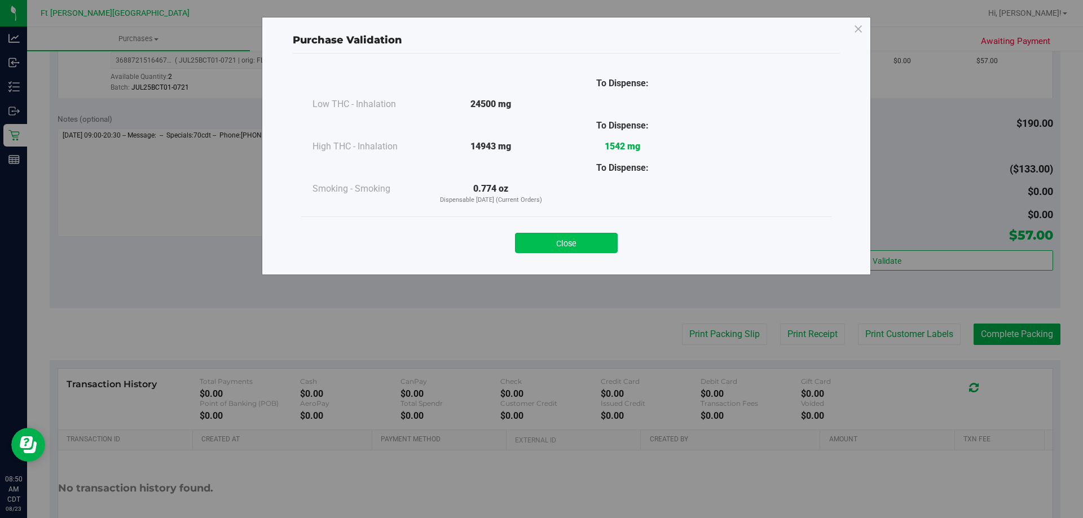
click at [581, 252] on button "Close" at bounding box center [566, 243] width 103 height 20
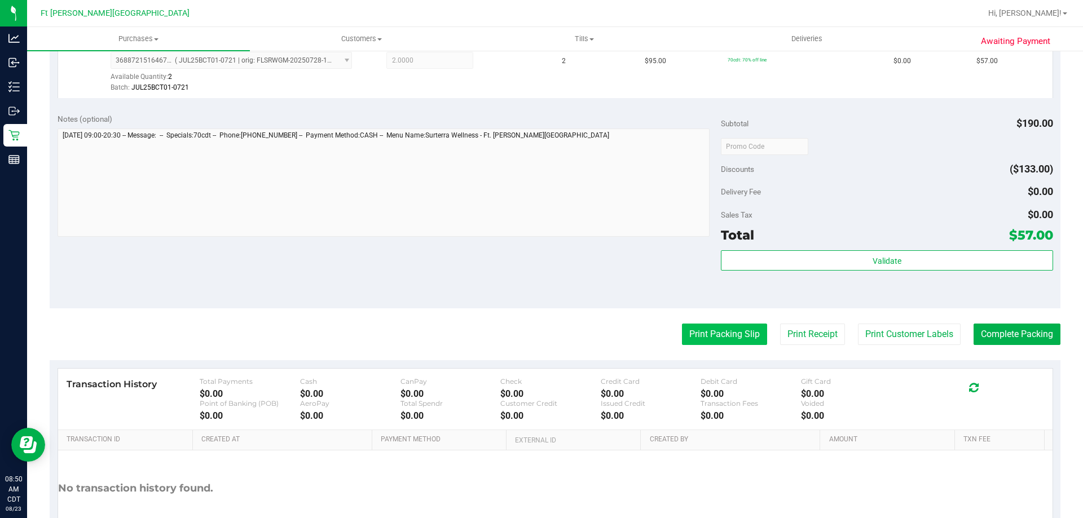
click at [717, 341] on button "Print Packing Slip" at bounding box center [724, 334] width 85 height 21
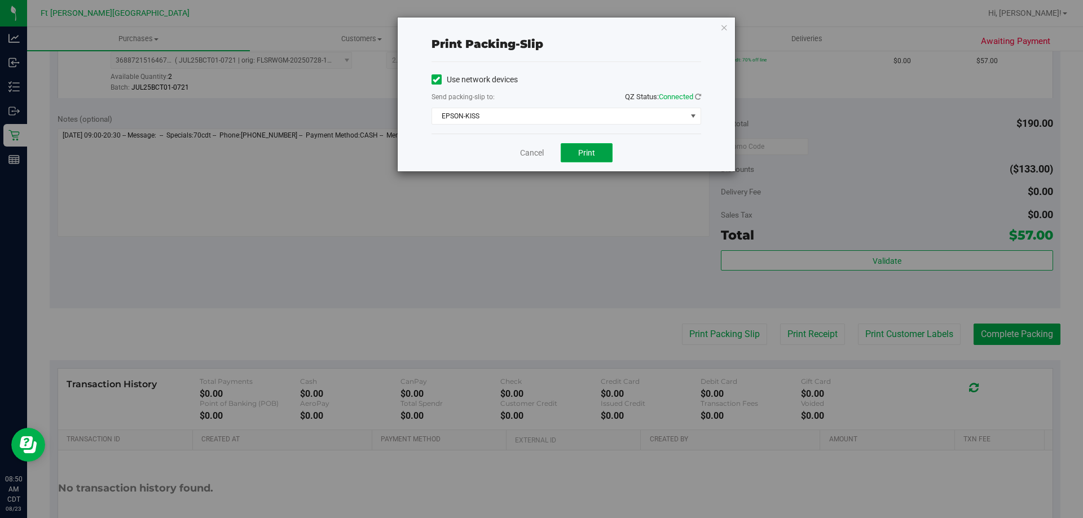
click at [593, 159] on button "Print" at bounding box center [587, 152] width 52 height 19
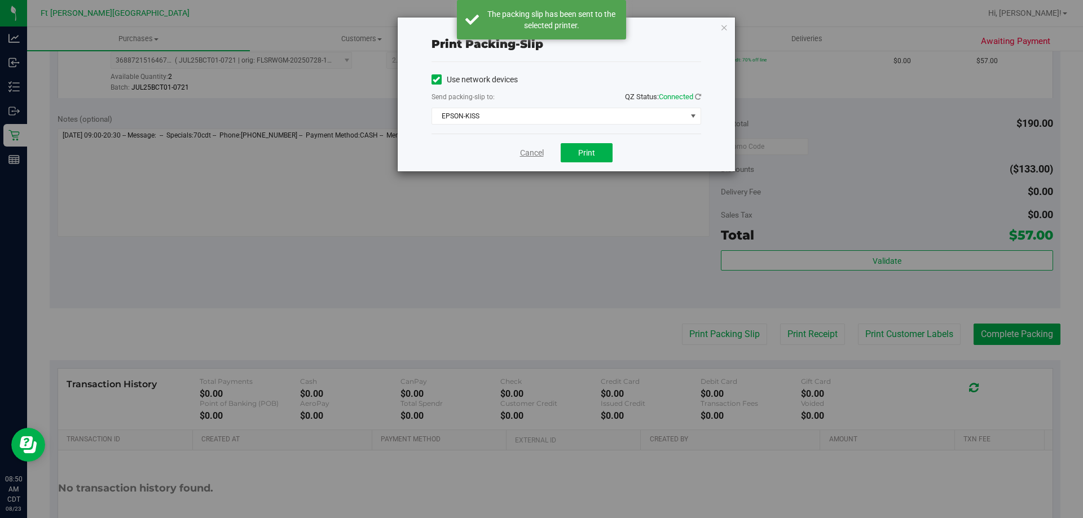
click at [538, 152] on link "Cancel" at bounding box center [532, 153] width 24 height 12
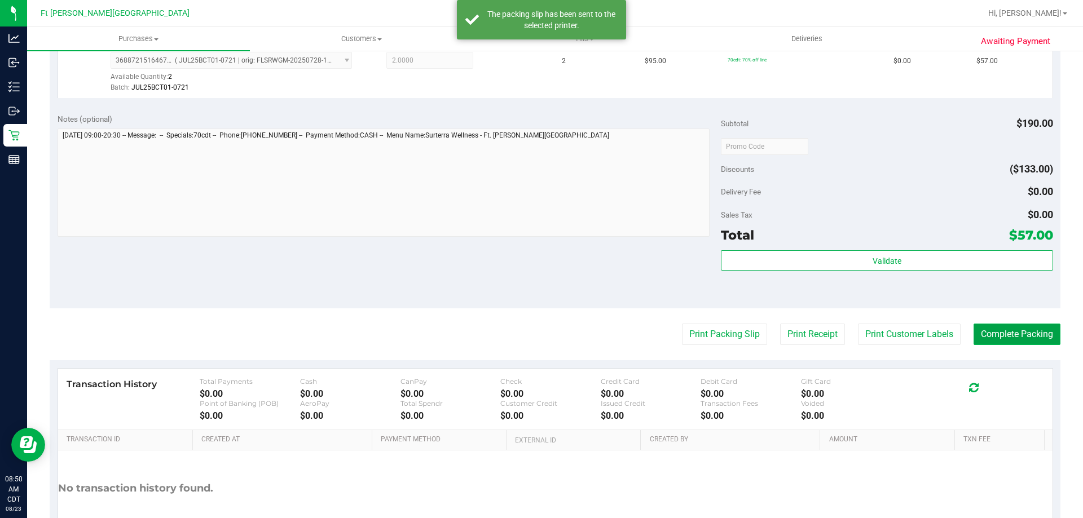
click at [995, 329] on button "Complete Packing" at bounding box center [1017, 334] width 87 height 21
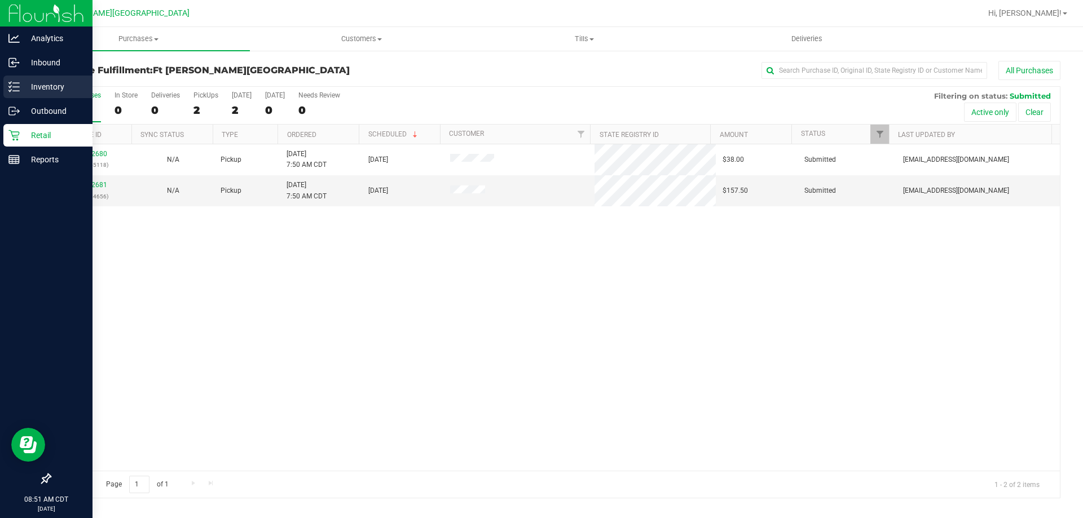
click at [54, 84] on p "Inventory" at bounding box center [54, 87] width 68 height 14
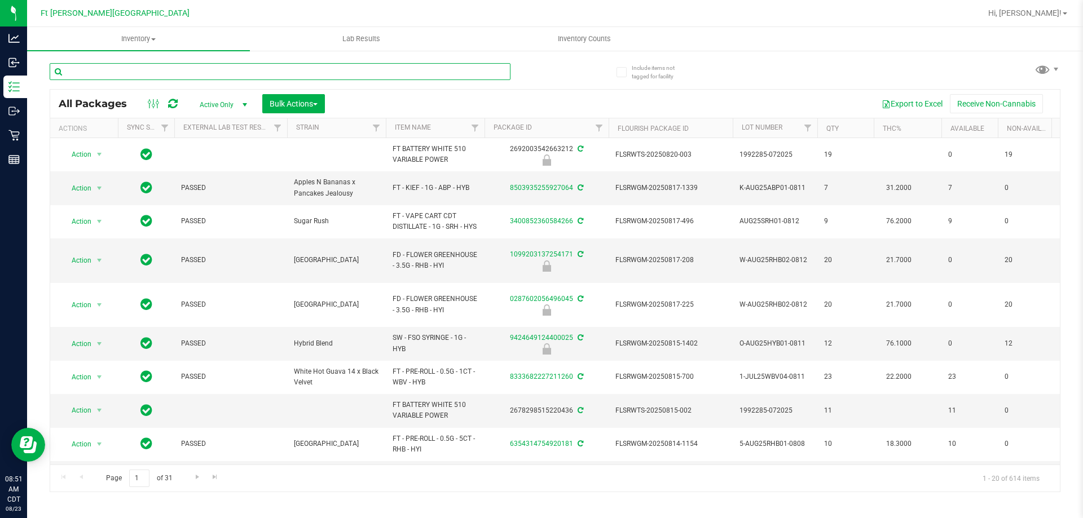
click at [124, 72] on input "text" at bounding box center [280, 71] width 461 height 17
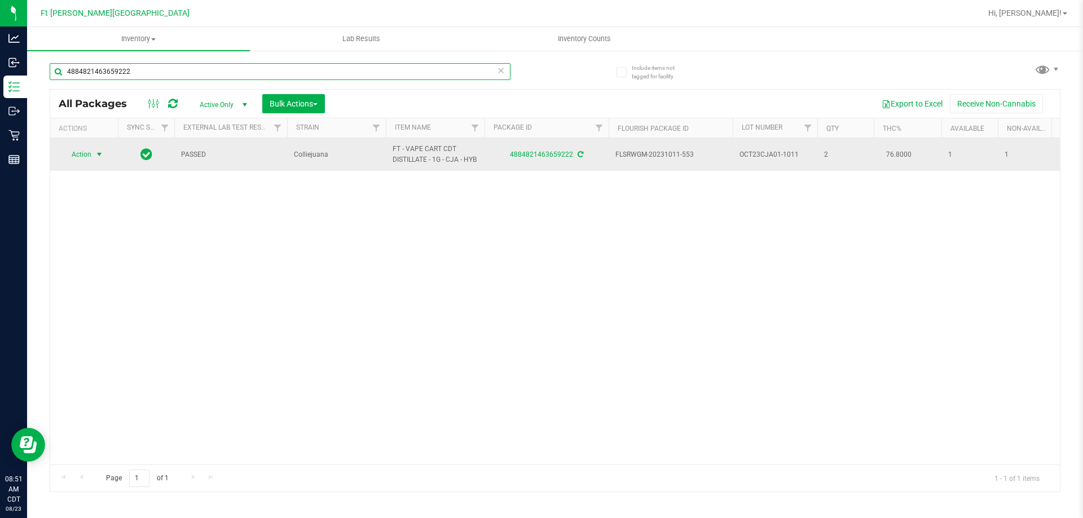
type input "4884821463659222"
click at [78, 156] on span "Action" at bounding box center [76, 155] width 30 height 16
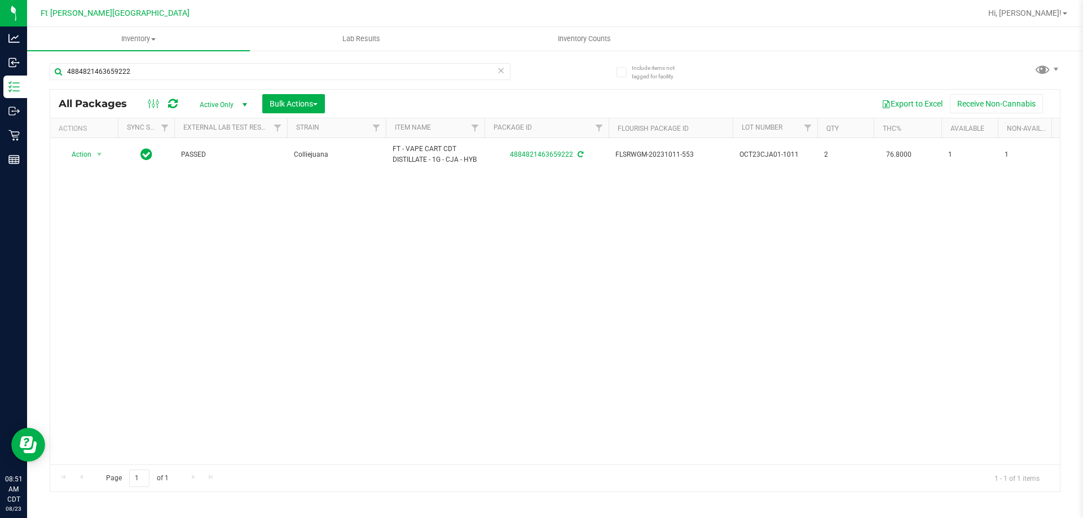
click at [191, 267] on div "Action Action Adjust qty Create package Edit attributes Global inventory Locate…" at bounding box center [555, 301] width 1010 height 327
